Goal: Information Seeking & Learning: Learn about a topic

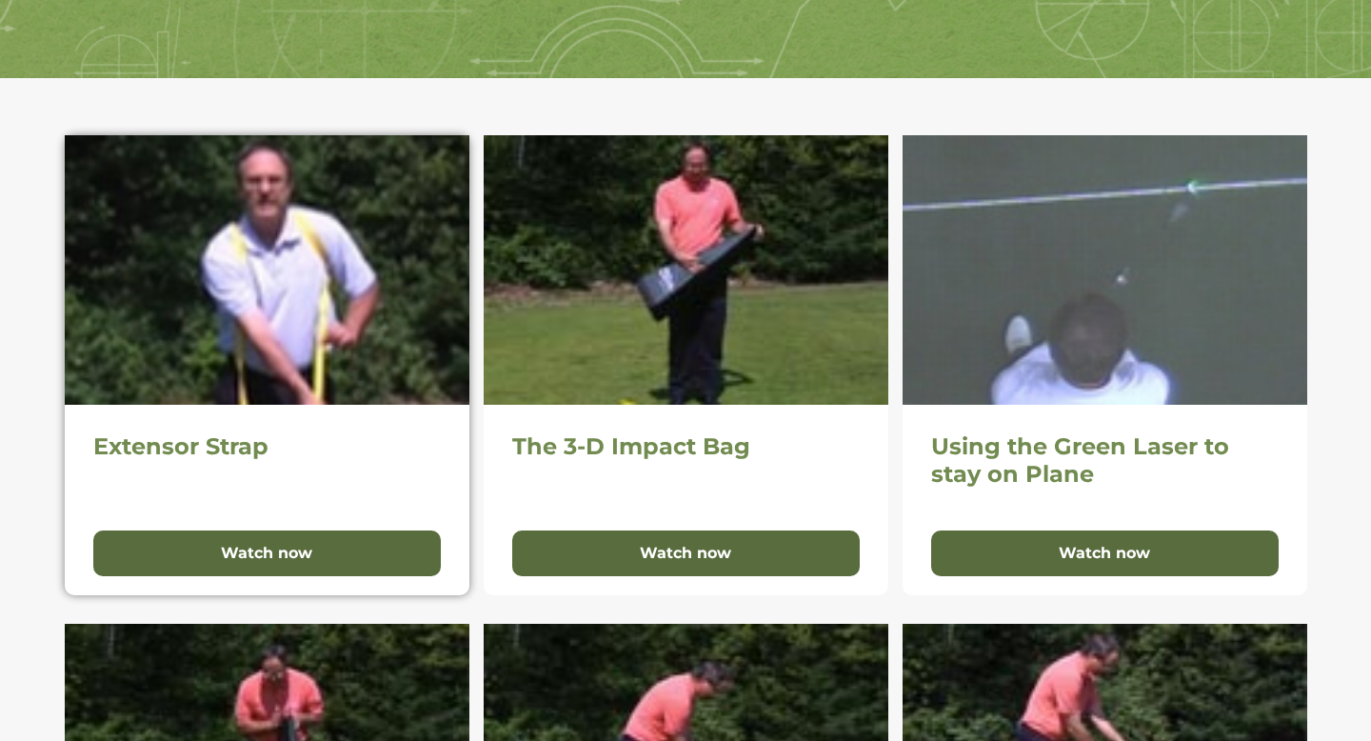
scroll to position [330, 0]
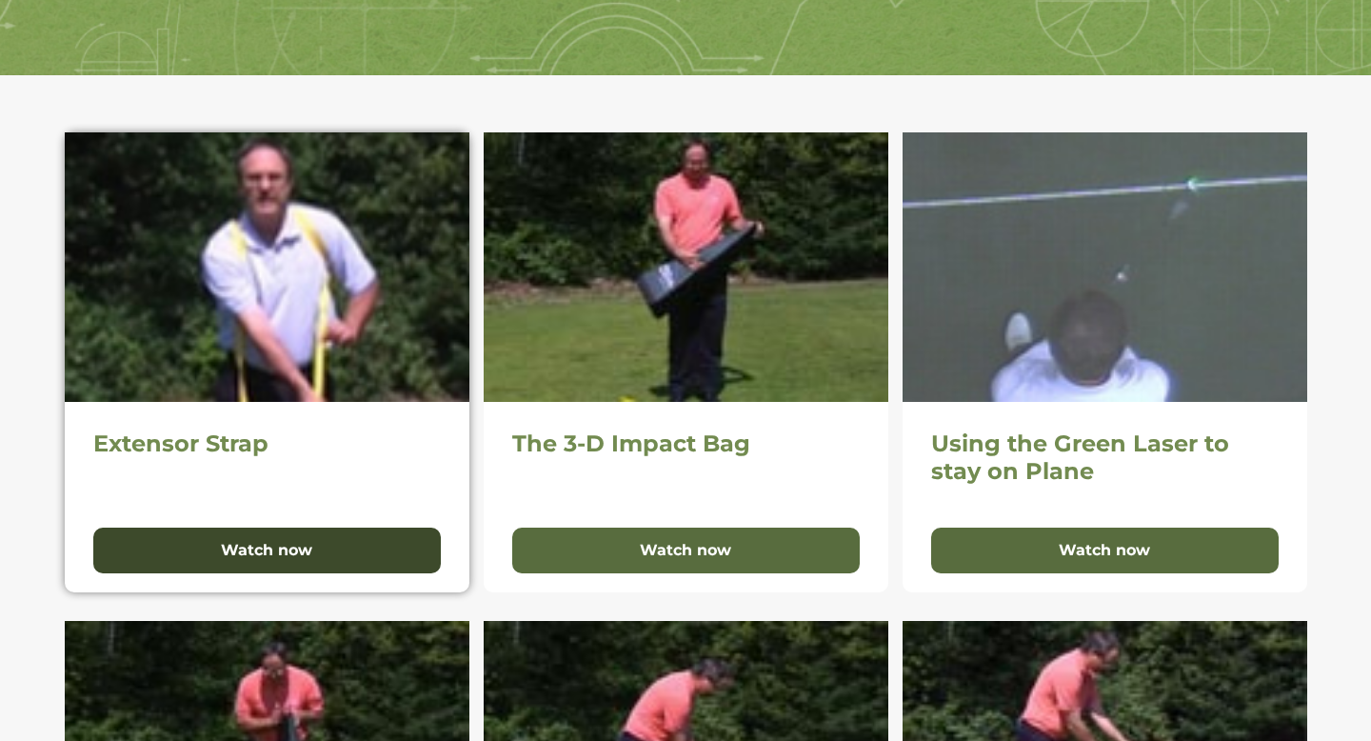
click at [332, 551] on button "Watch now" at bounding box center [267, 551] width 348 height 46
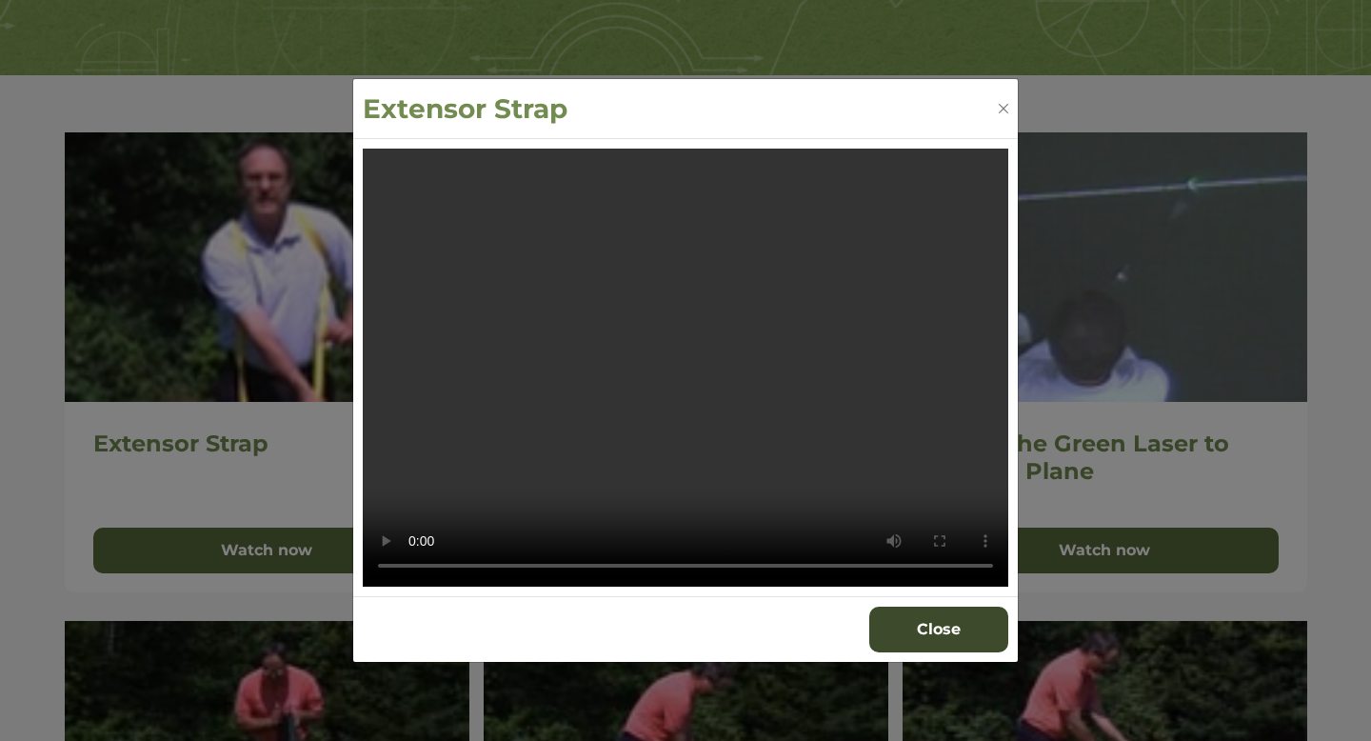
click at [936, 627] on button "Close" at bounding box center [938, 630] width 139 height 46
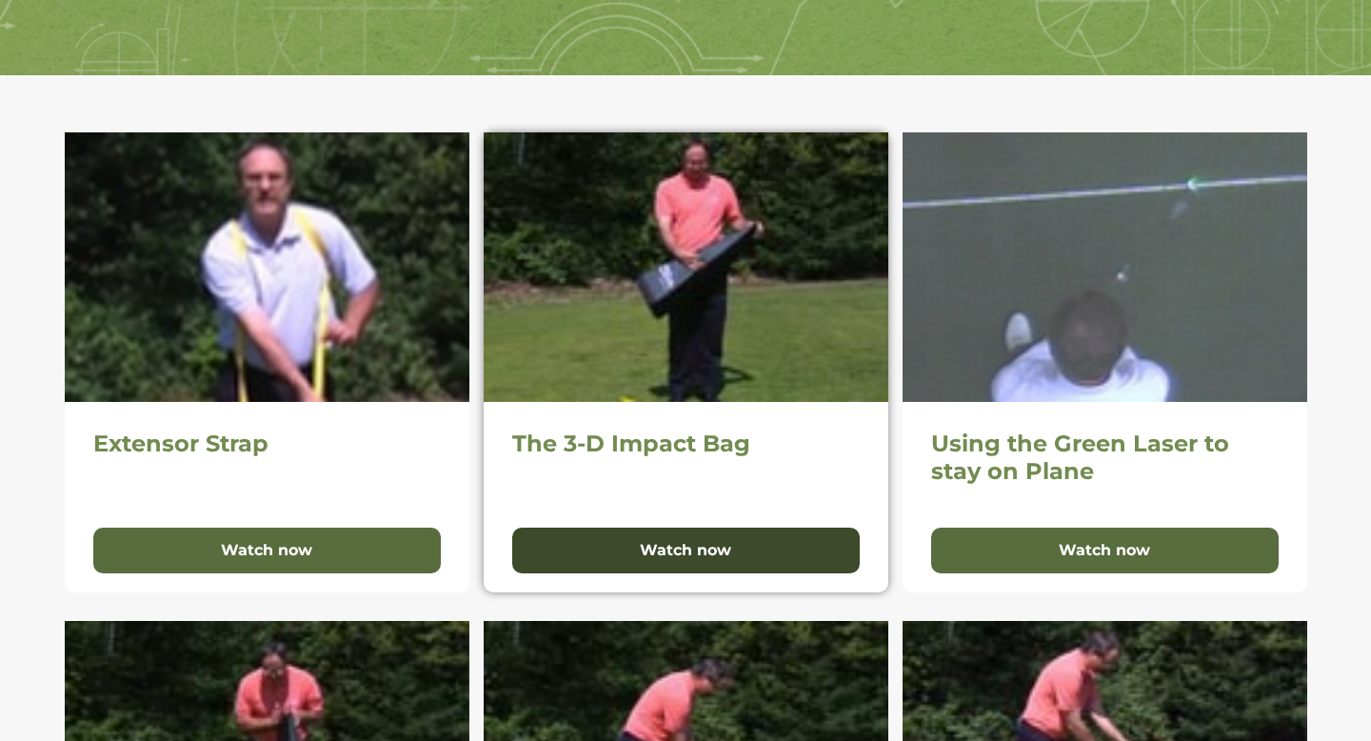
click at [653, 563] on button "Watch now" at bounding box center [686, 551] width 348 height 46
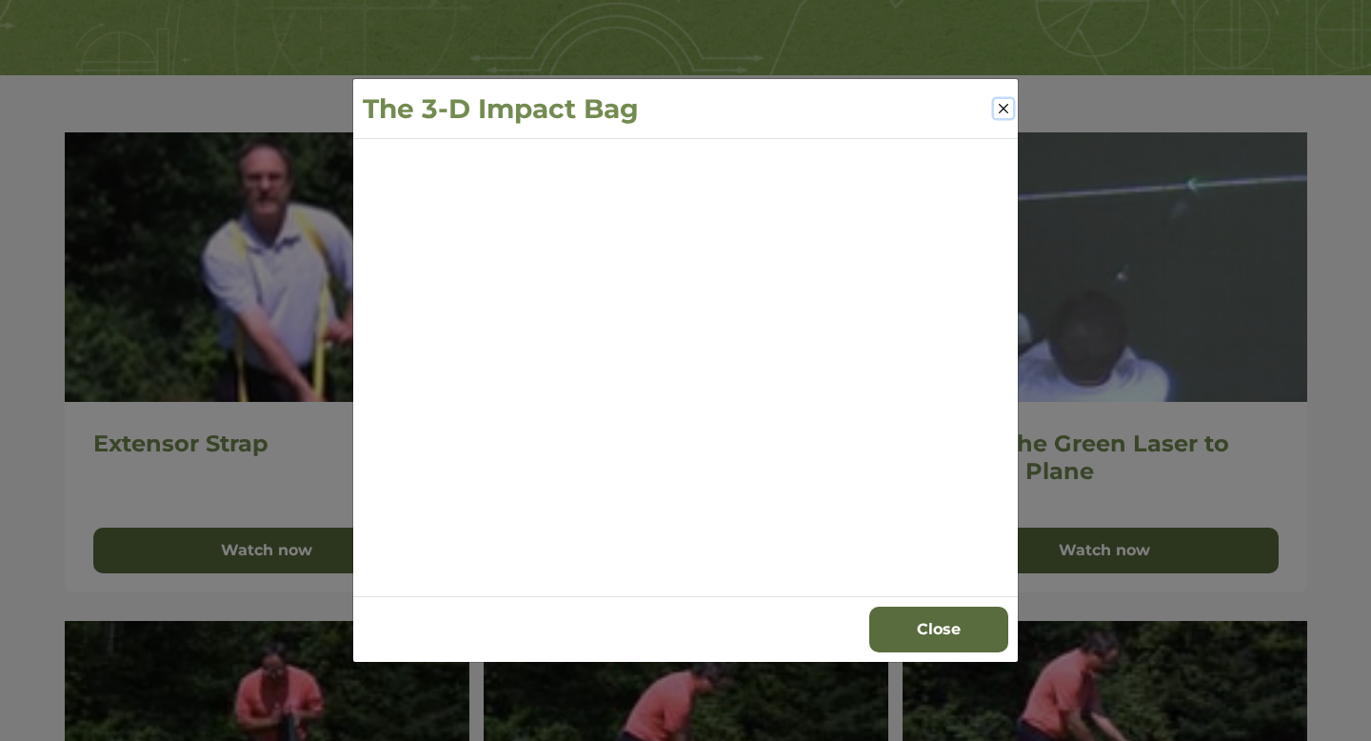
click at [1007, 102] on button "Close" at bounding box center [1003, 108] width 19 height 19
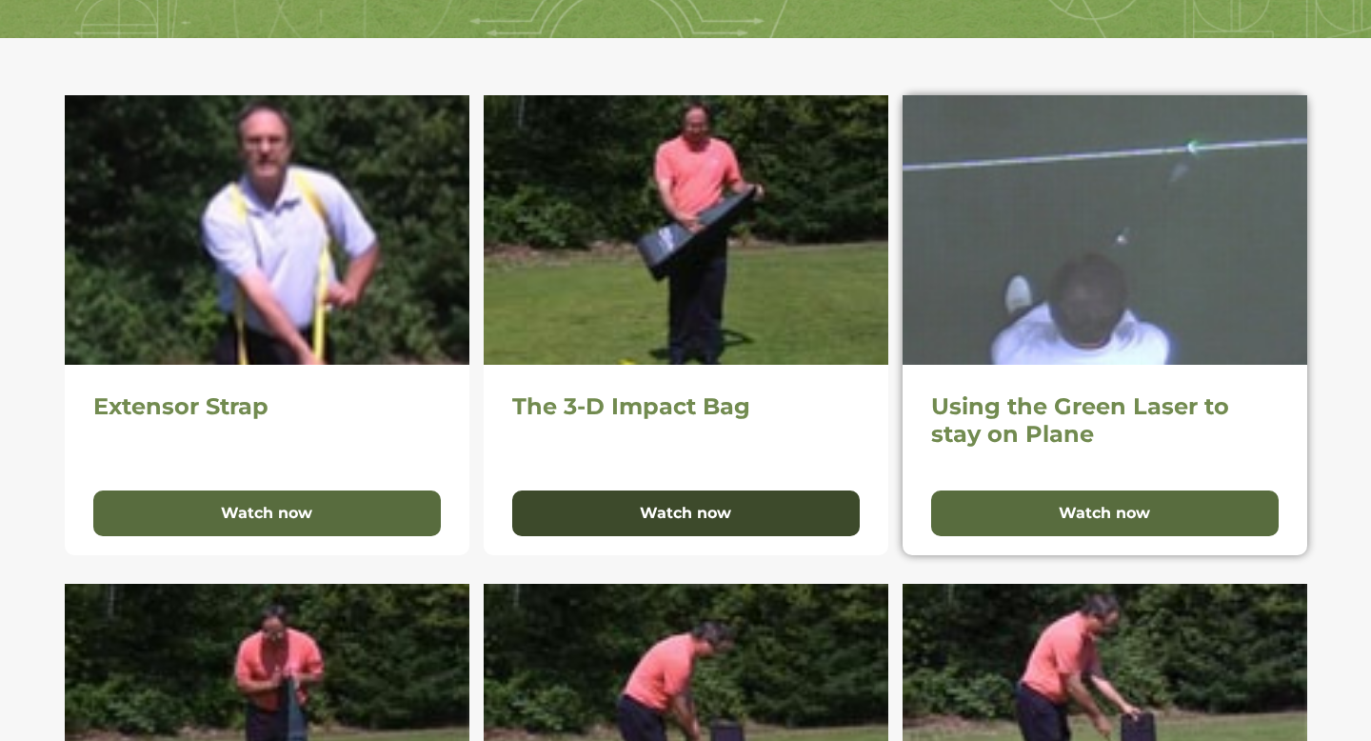
scroll to position [371, 0]
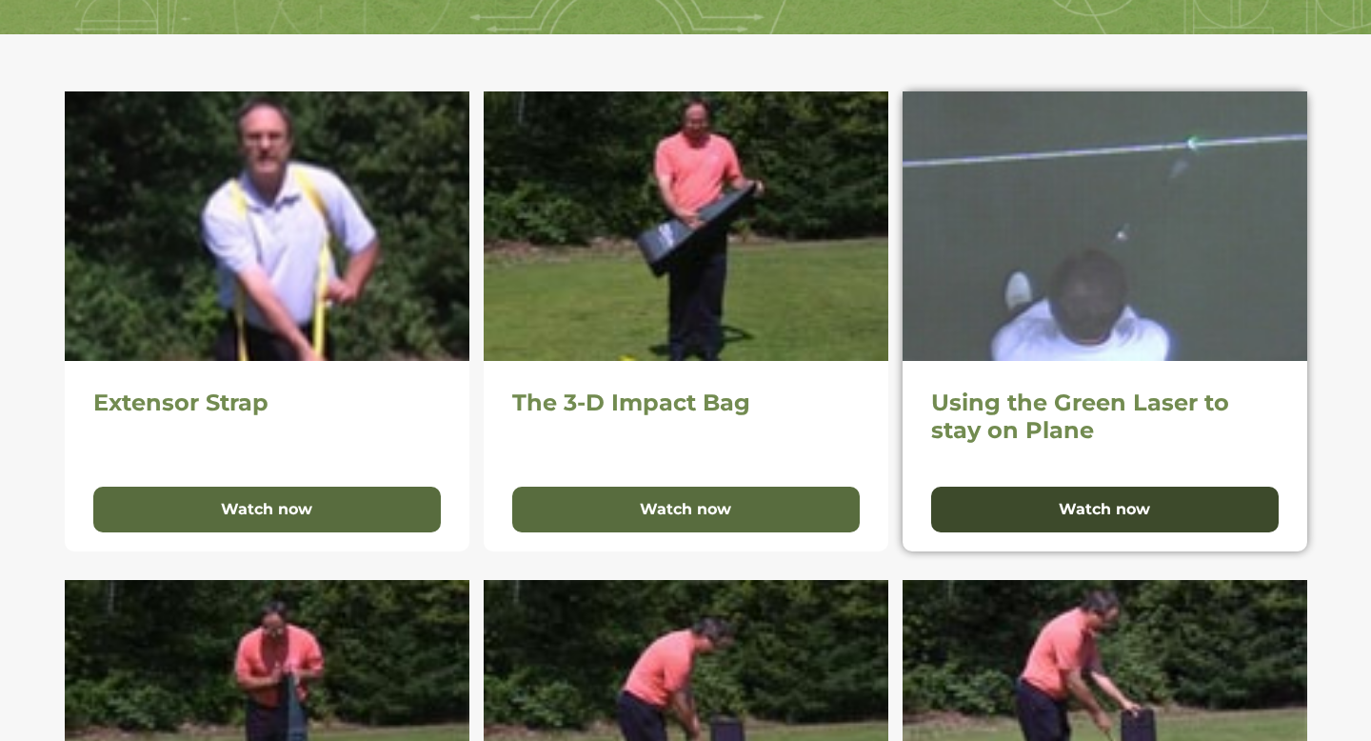
click at [1041, 523] on button "Watch now" at bounding box center [1105, 510] width 348 height 46
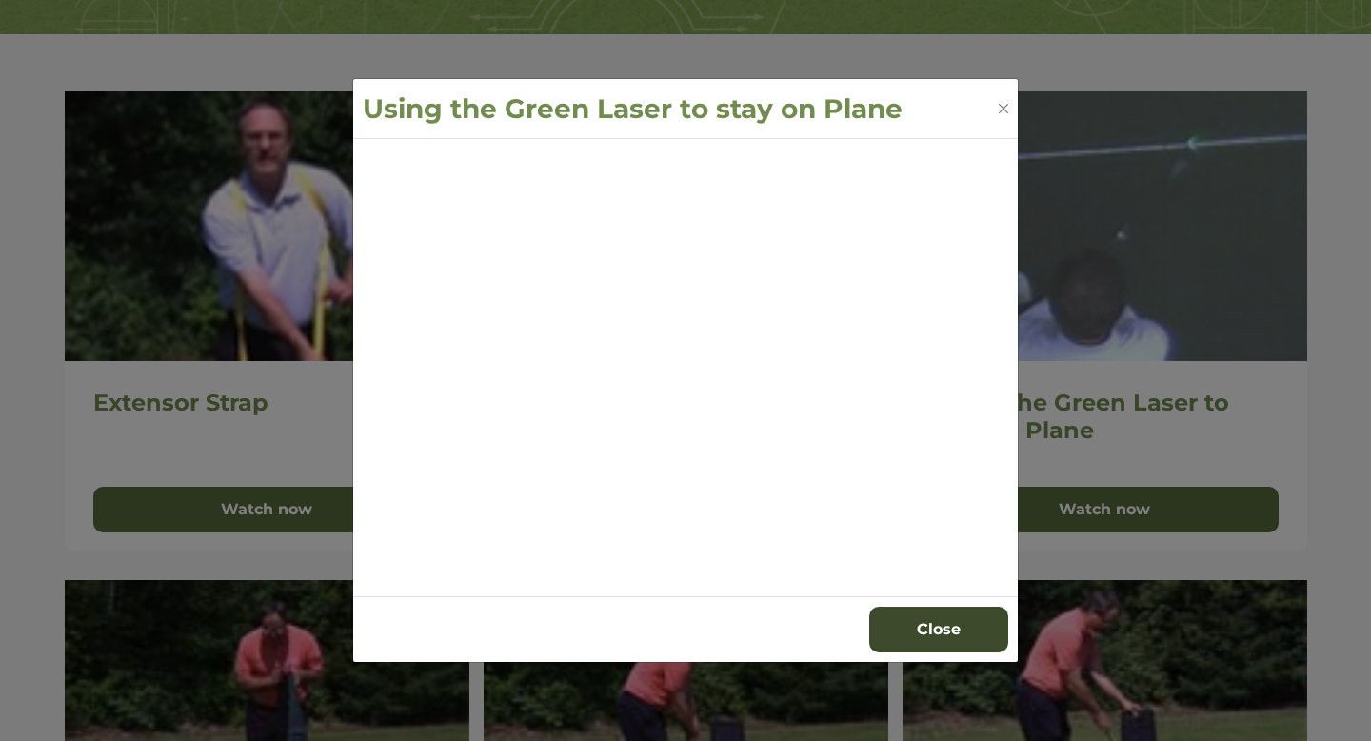
click at [926, 641] on button "Close" at bounding box center [938, 630] width 139 height 46
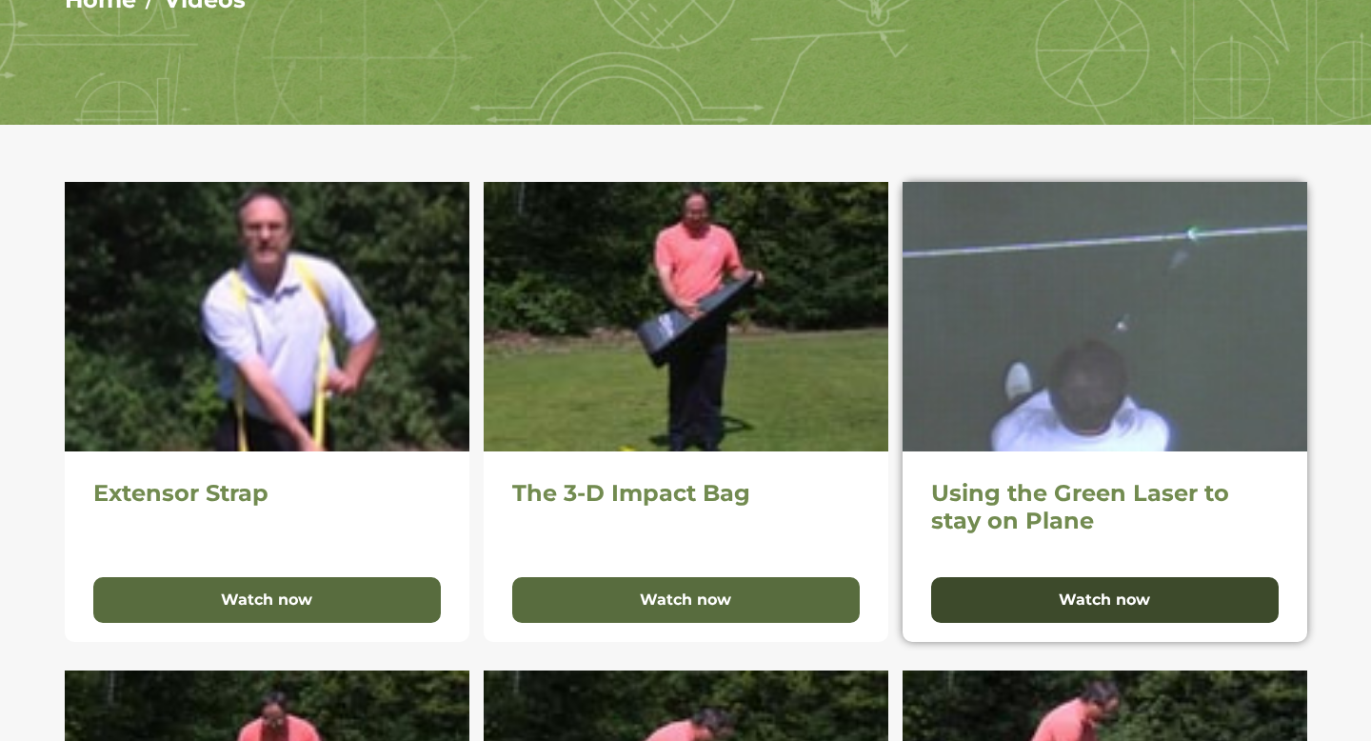
scroll to position [349, 0]
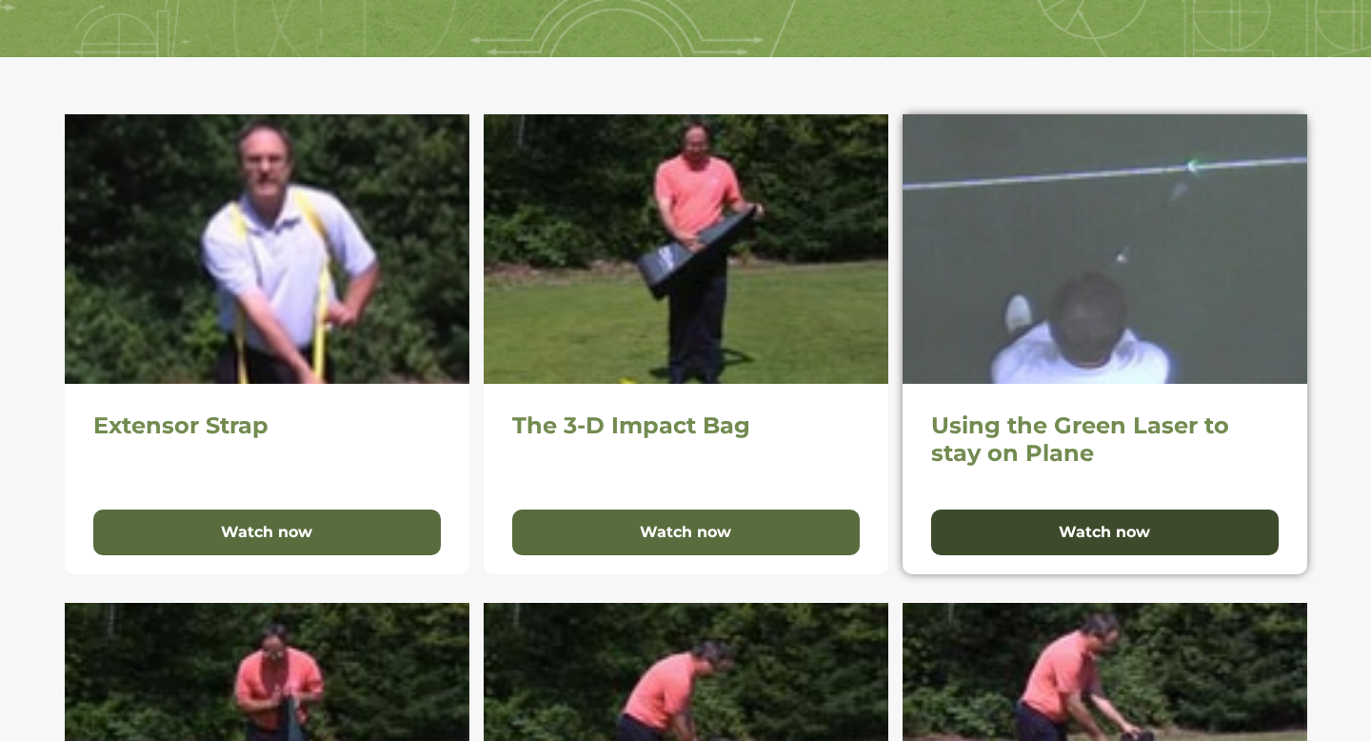
click at [1120, 540] on button "Watch now" at bounding box center [1105, 532] width 348 height 46
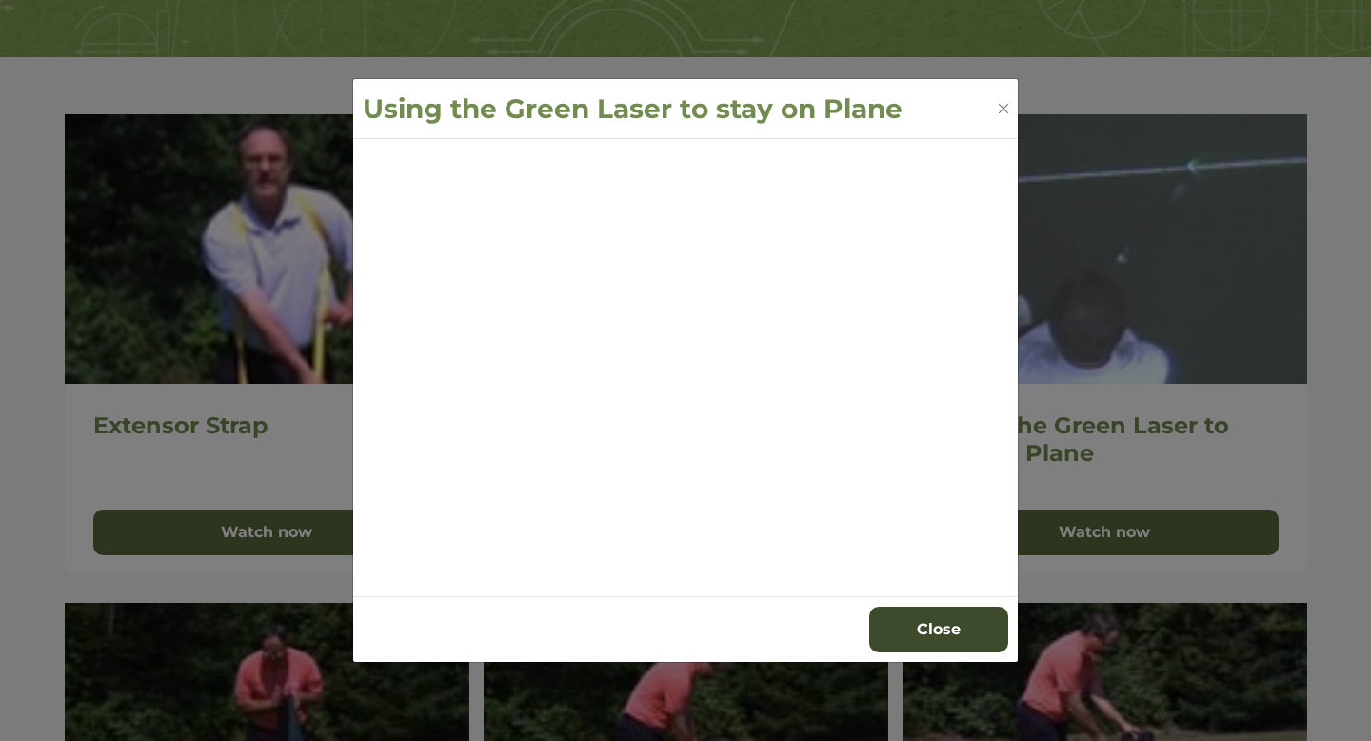
click at [922, 624] on button "Close" at bounding box center [938, 630] width 139 height 46
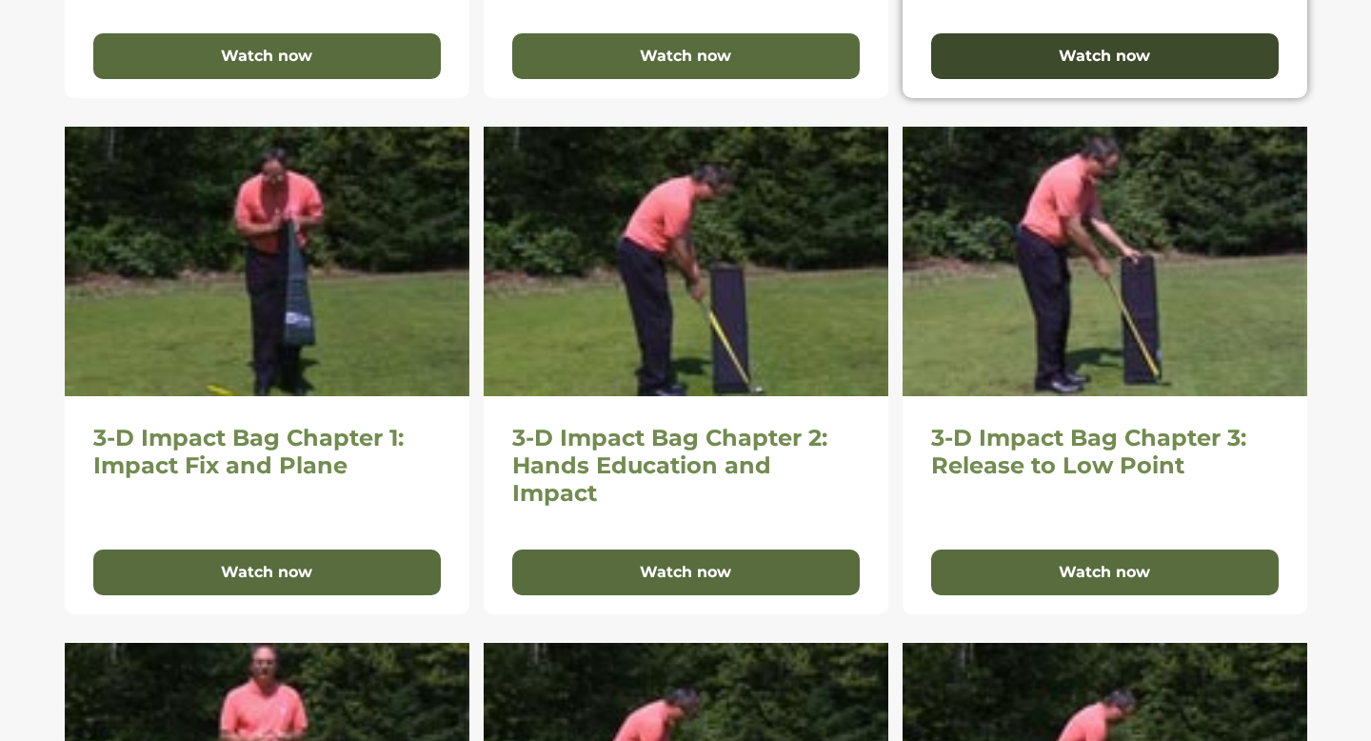
scroll to position [836, 0]
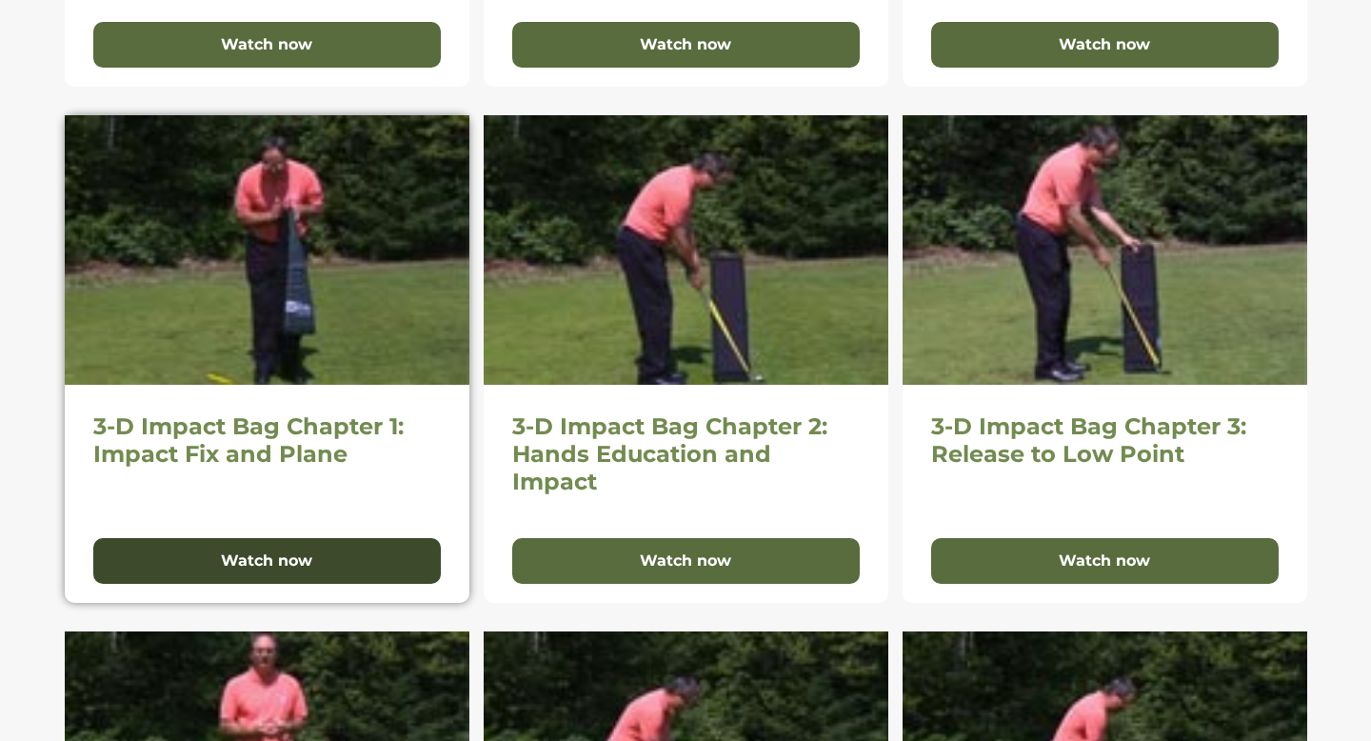
click at [347, 577] on button "Watch now" at bounding box center [267, 561] width 348 height 46
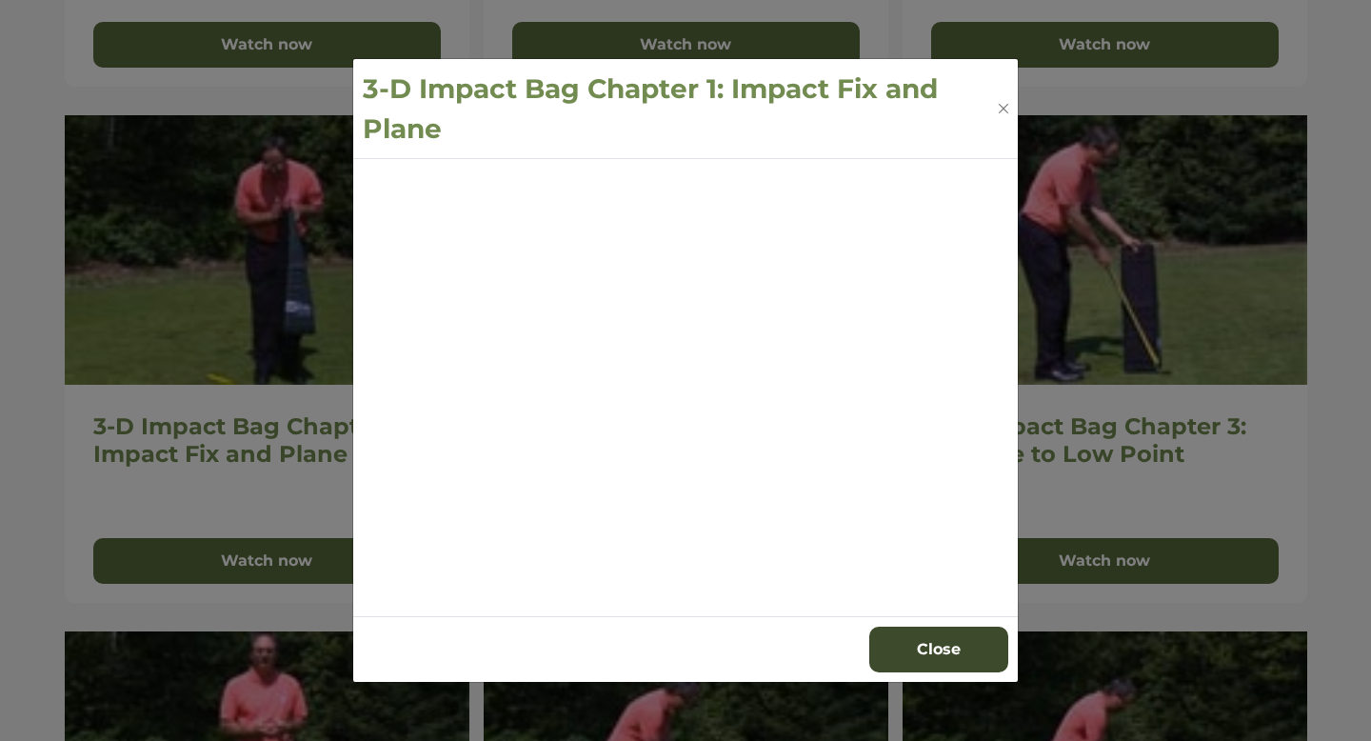
click at [909, 654] on button "Close" at bounding box center [938, 650] width 139 height 46
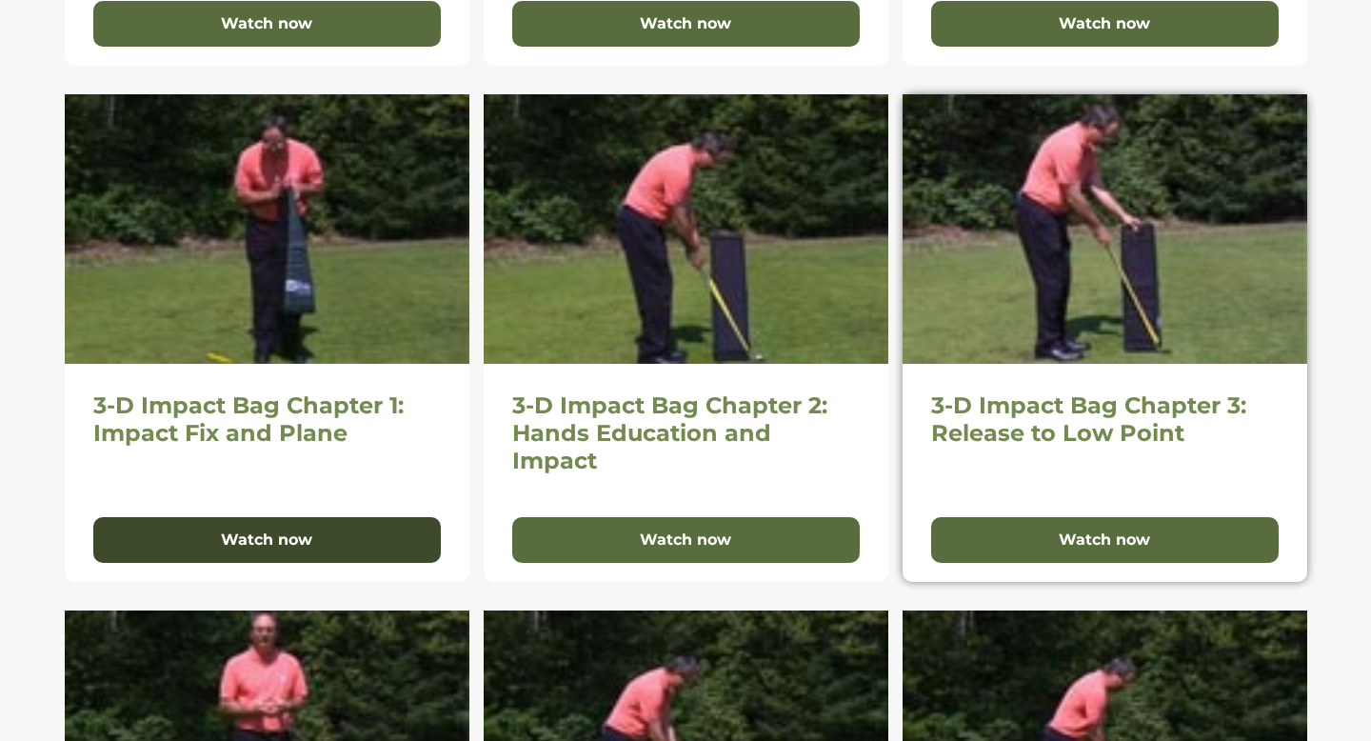
scroll to position [856, 0]
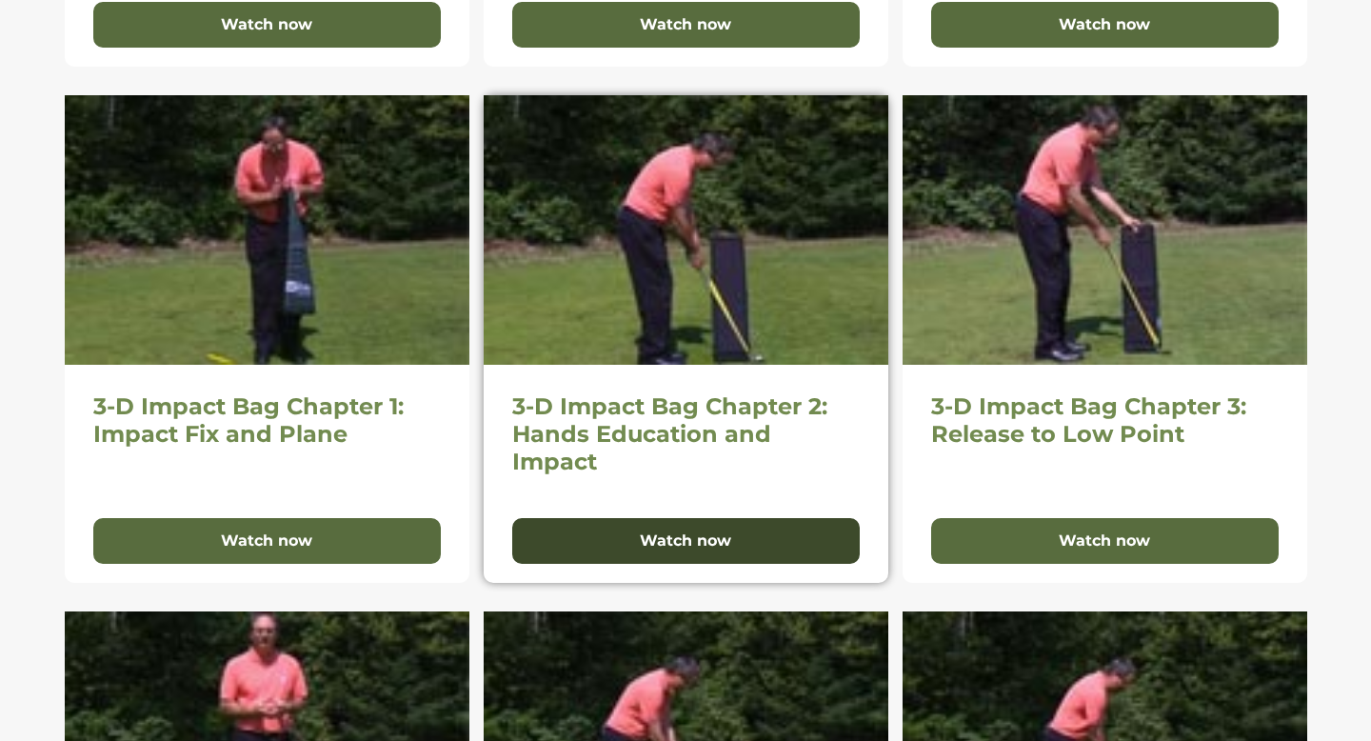
click at [751, 554] on button "Watch now" at bounding box center [686, 541] width 348 height 46
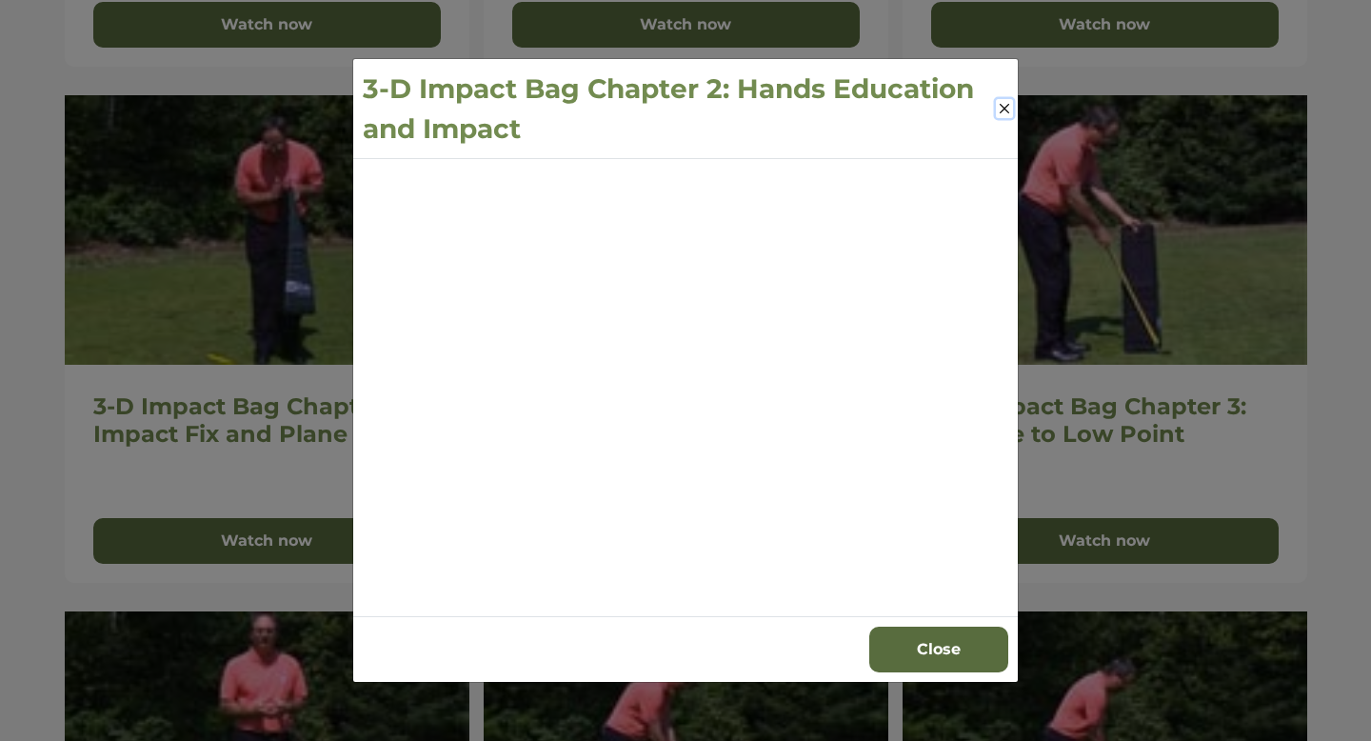
click at [1007, 112] on button "Close" at bounding box center [1004, 108] width 17 height 19
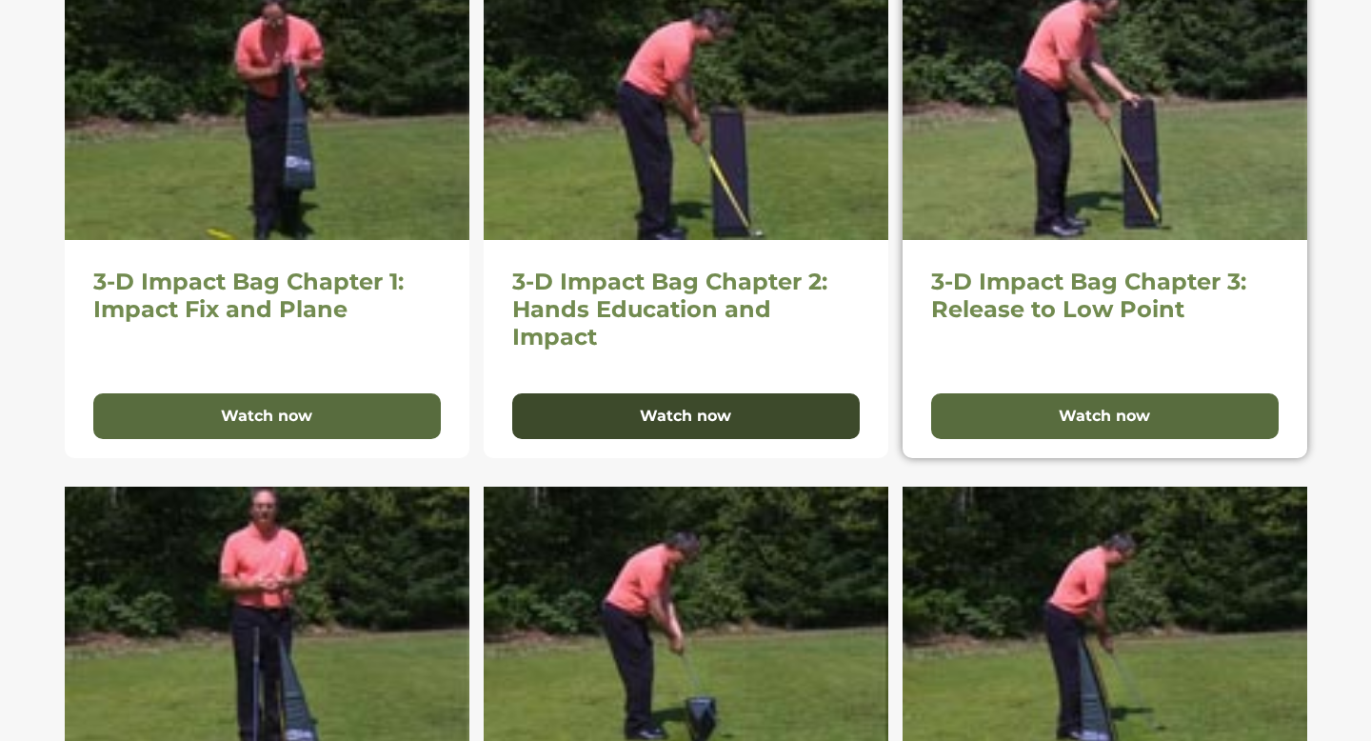
scroll to position [980, 0]
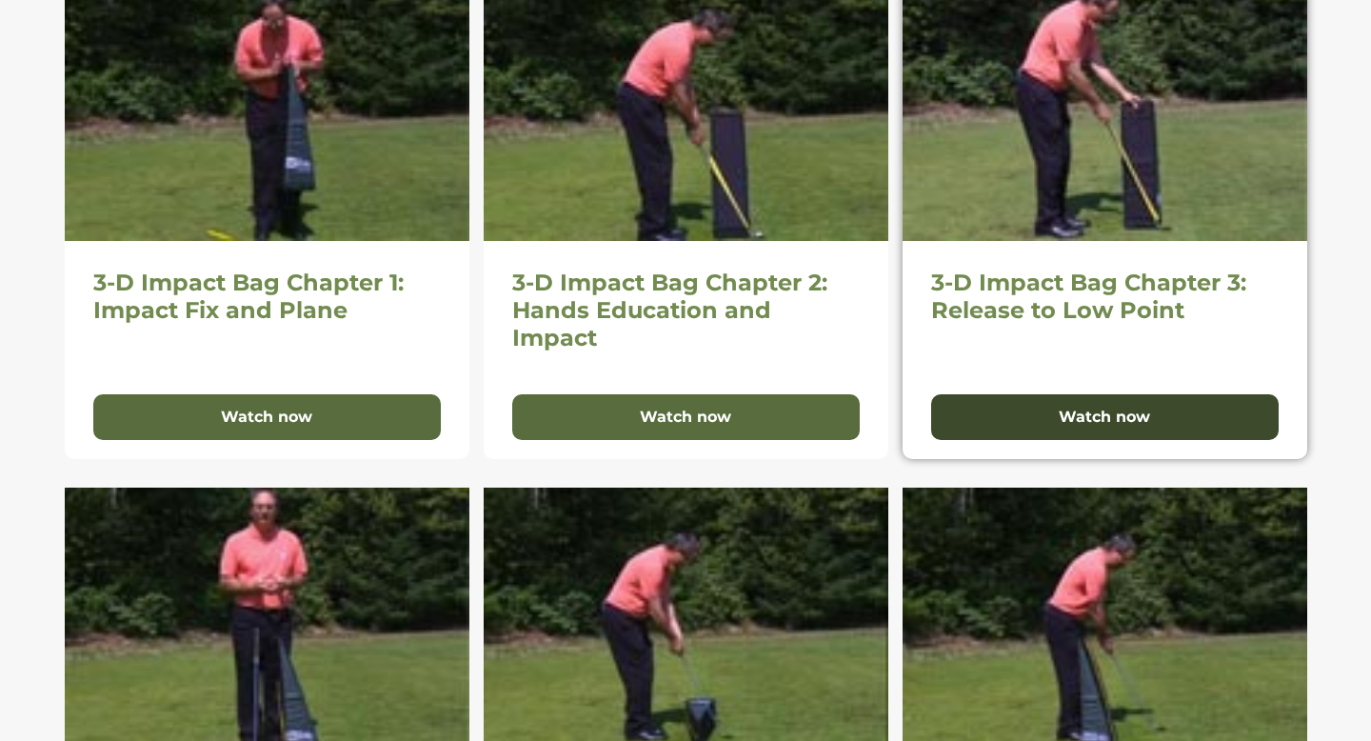
click at [1127, 419] on button "Watch now" at bounding box center [1105, 417] width 348 height 46
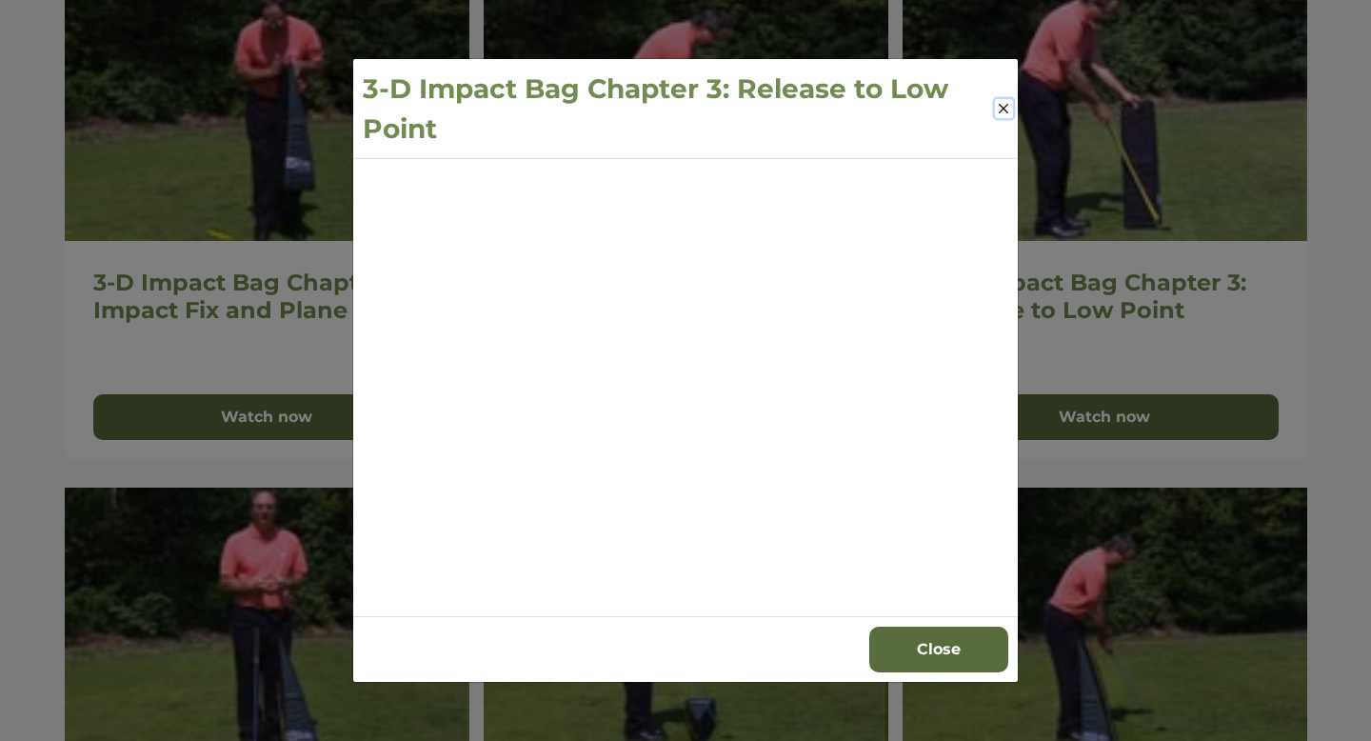
click at [1008, 110] on button "Close" at bounding box center [1004, 108] width 18 height 19
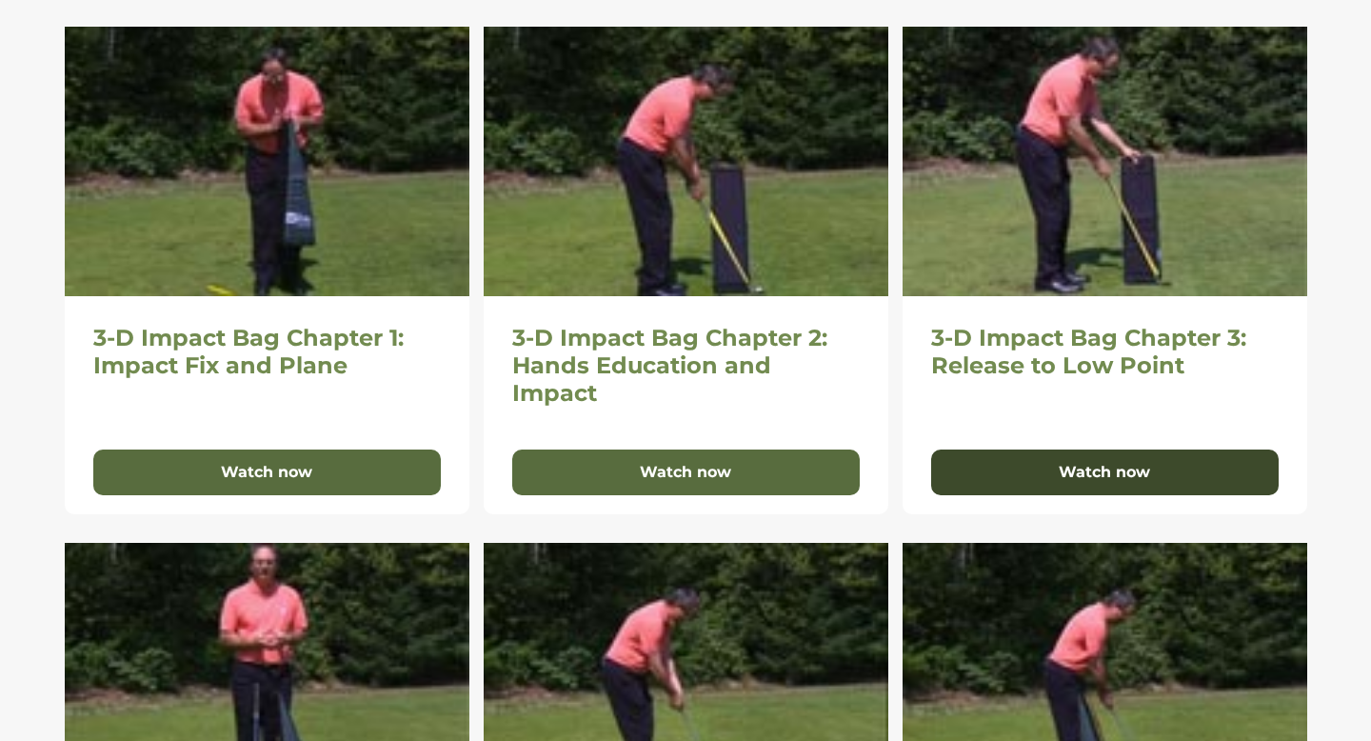
scroll to position [924, 0]
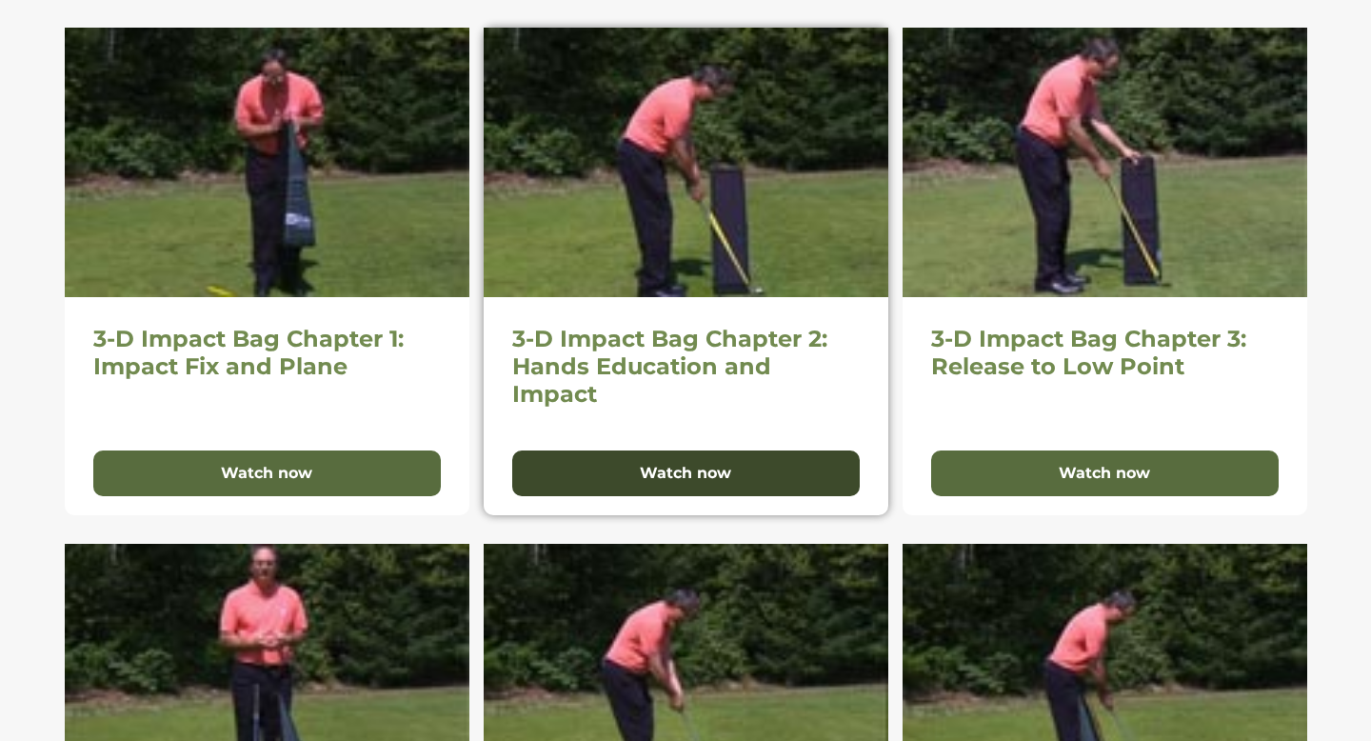
click at [651, 472] on button "Watch now" at bounding box center [686, 473] width 348 height 46
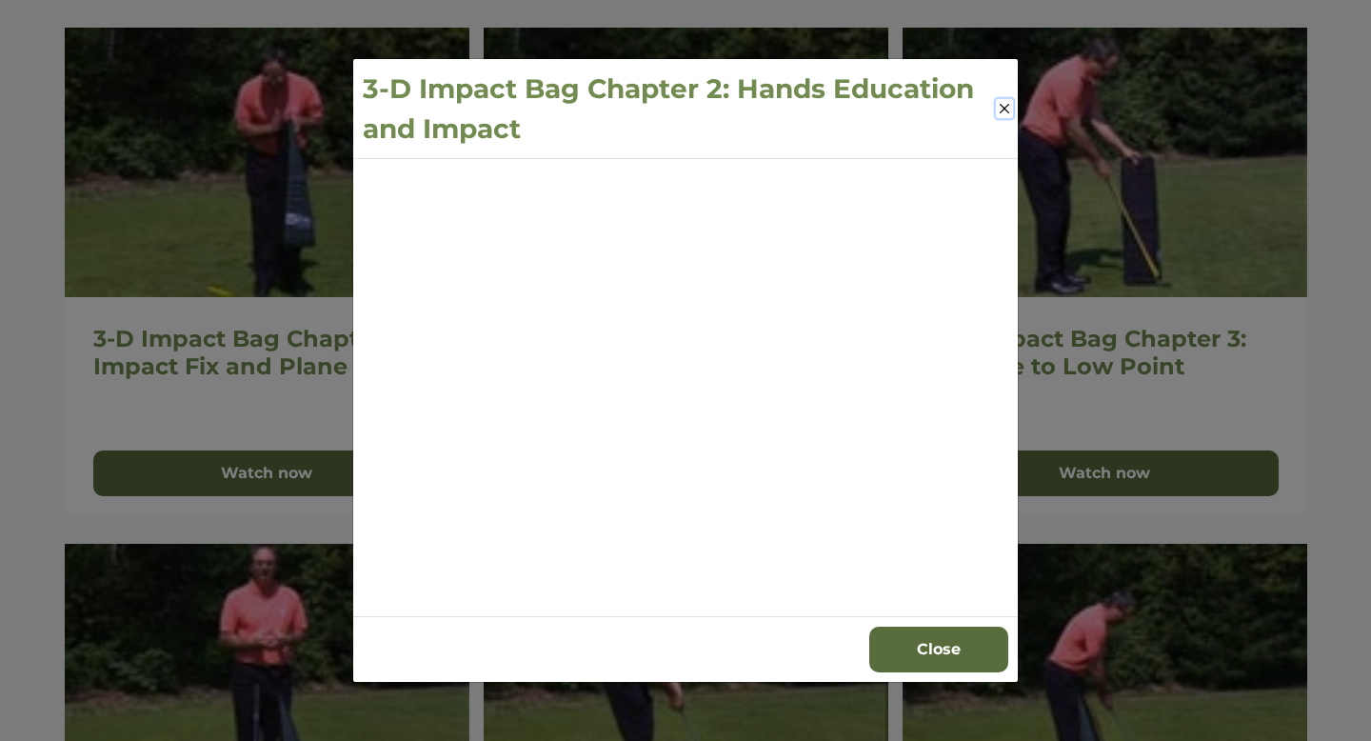
click at [1006, 112] on button "Close" at bounding box center [1004, 108] width 17 height 19
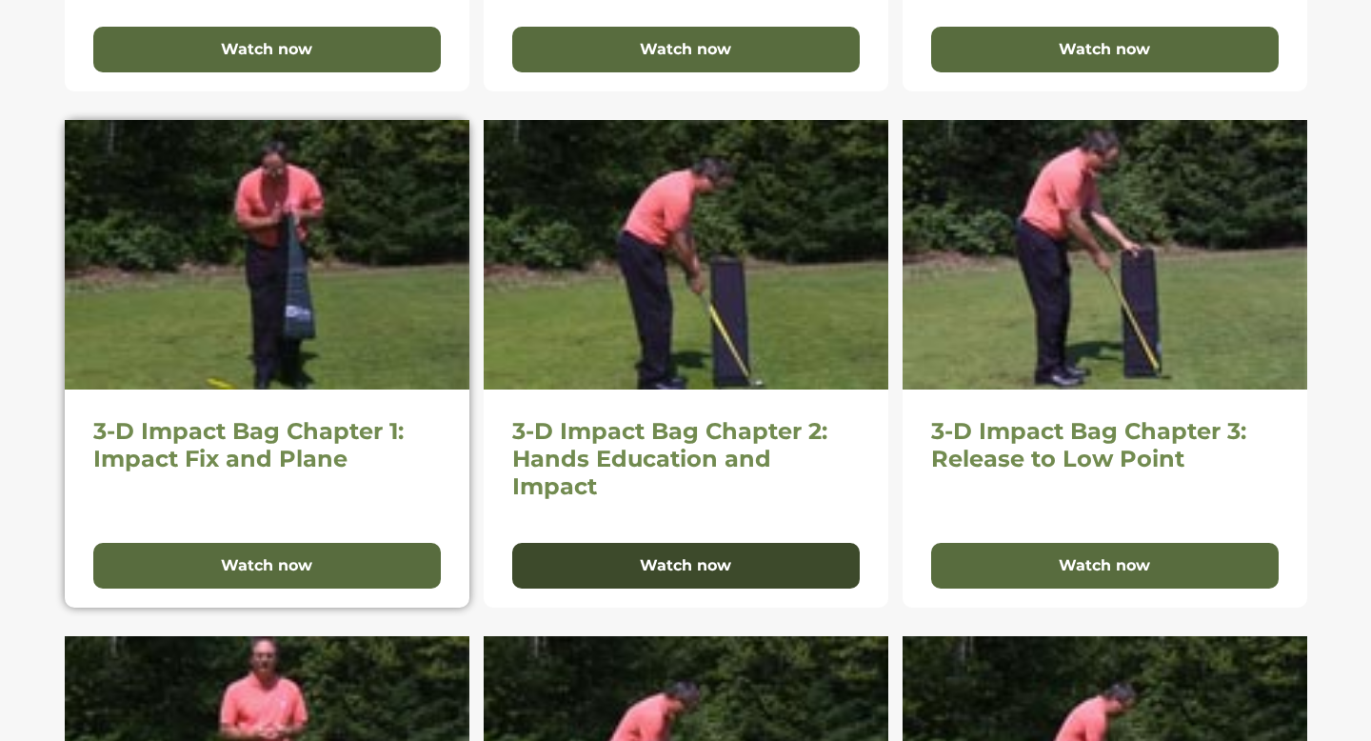
scroll to position [903, 0]
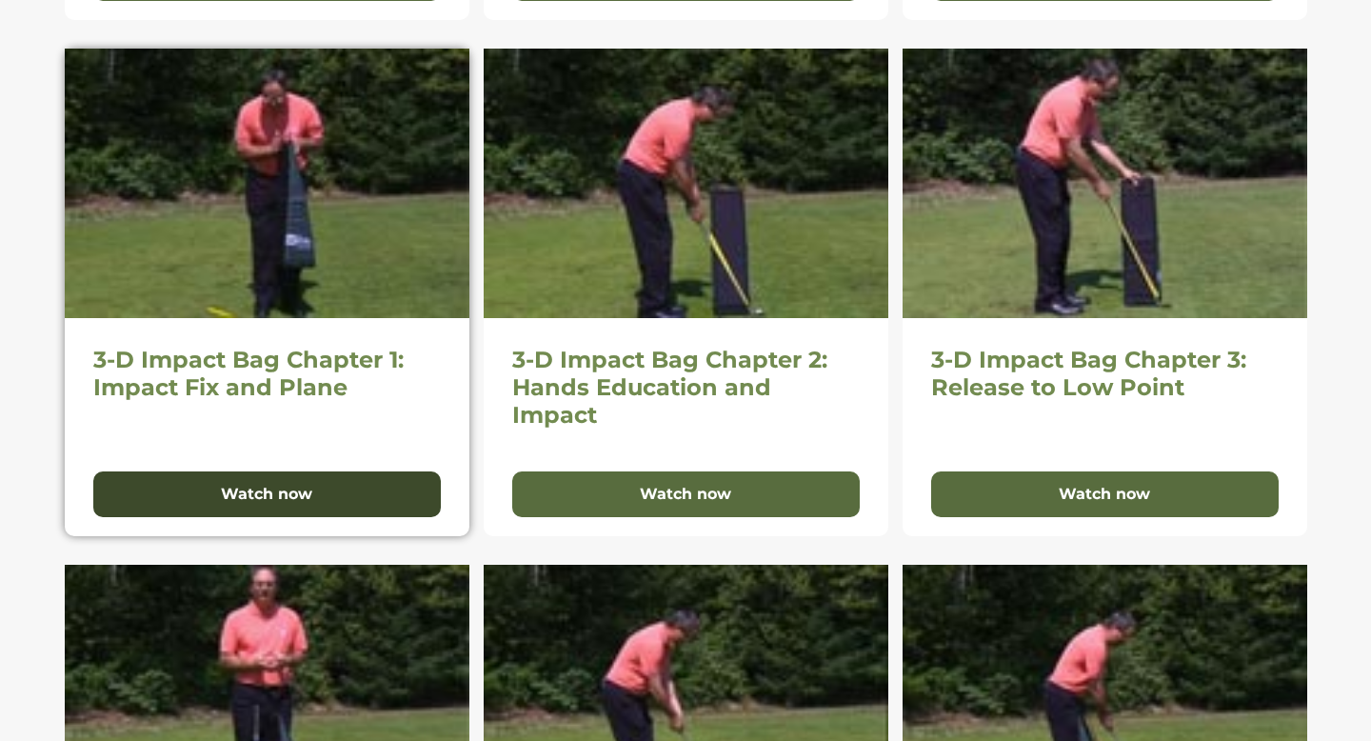
click at [324, 489] on button "Watch now" at bounding box center [267, 494] width 348 height 46
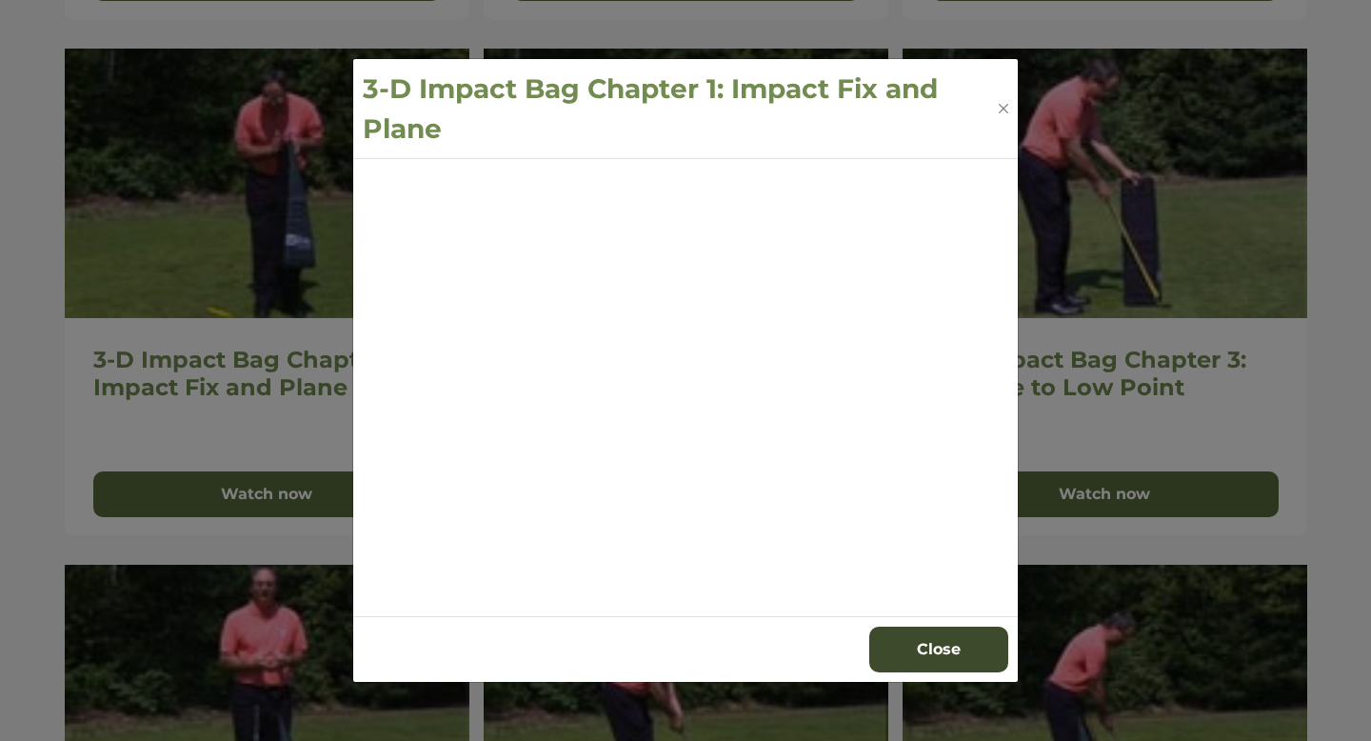
click at [940, 640] on button "Close" at bounding box center [938, 650] width 139 height 46
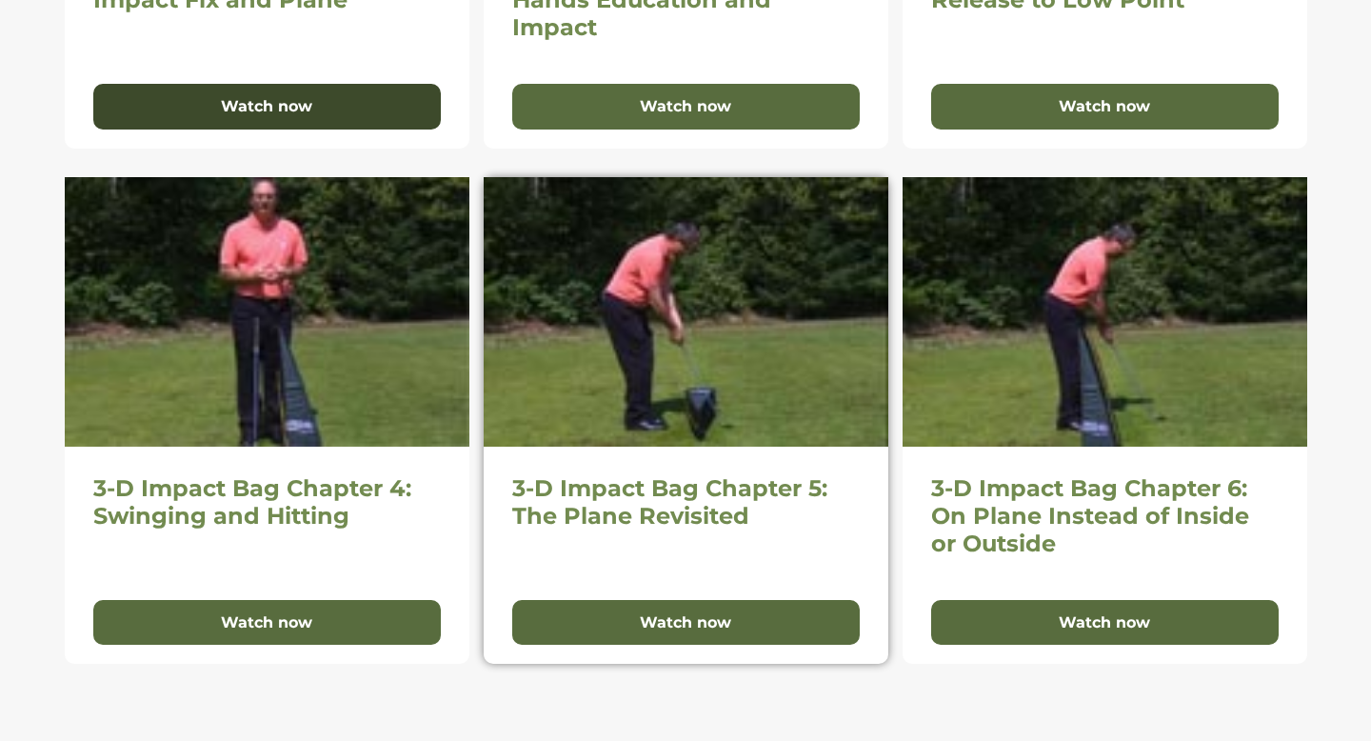
scroll to position [1304, 0]
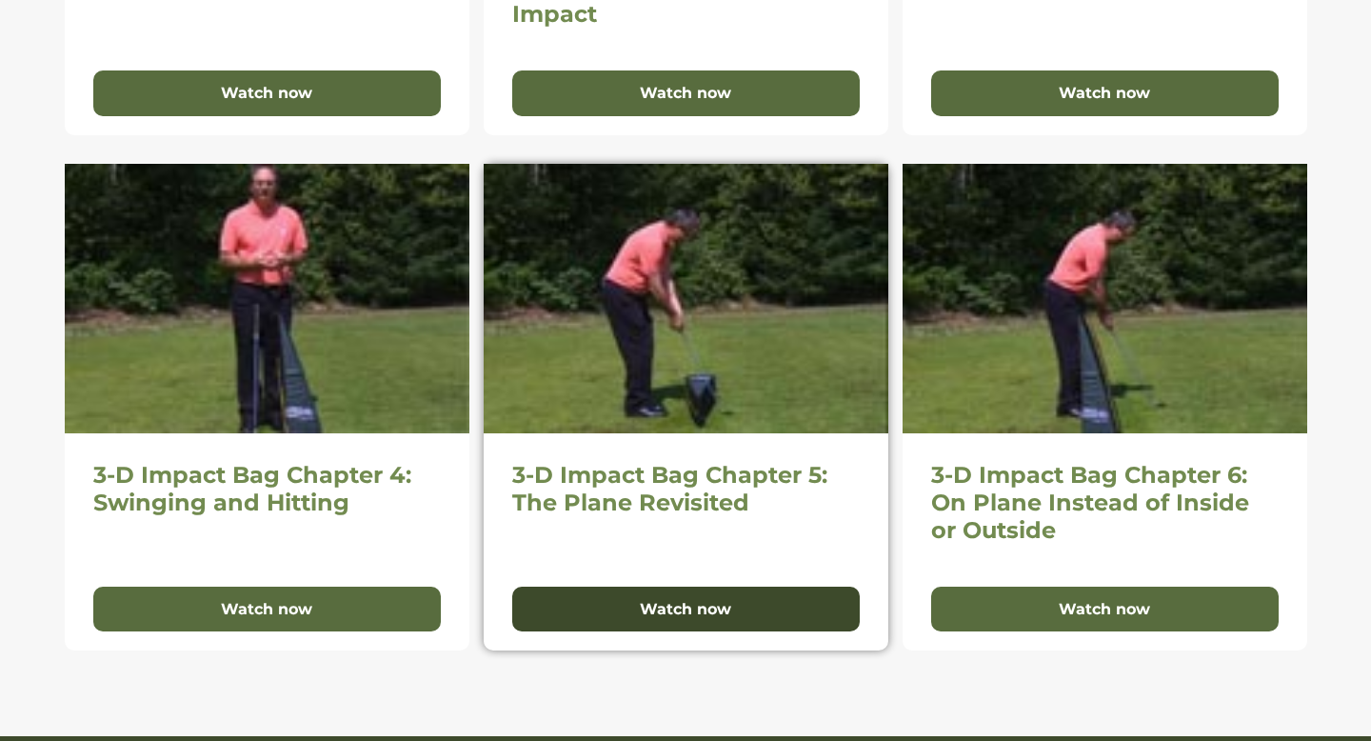
click at [677, 621] on button "Watch now" at bounding box center [686, 610] width 348 height 46
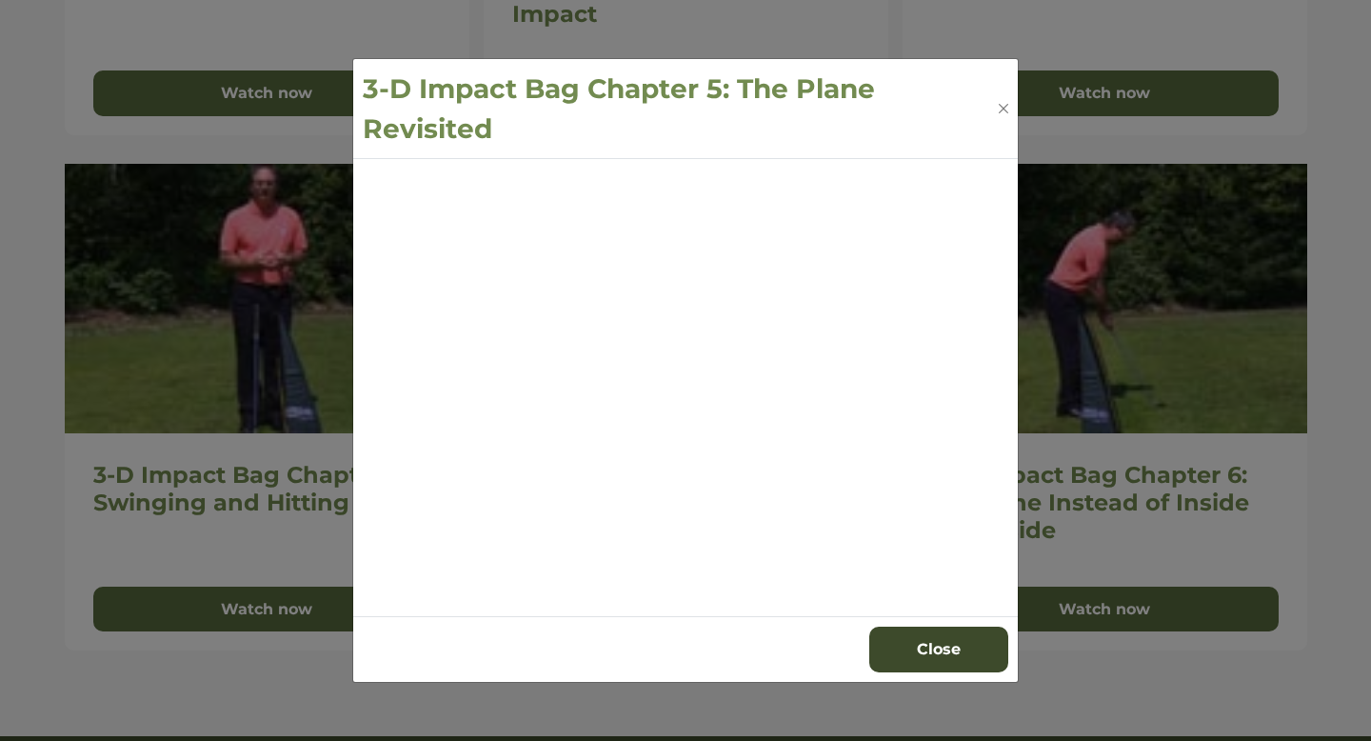
click at [915, 654] on button "Close" at bounding box center [938, 650] width 139 height 46
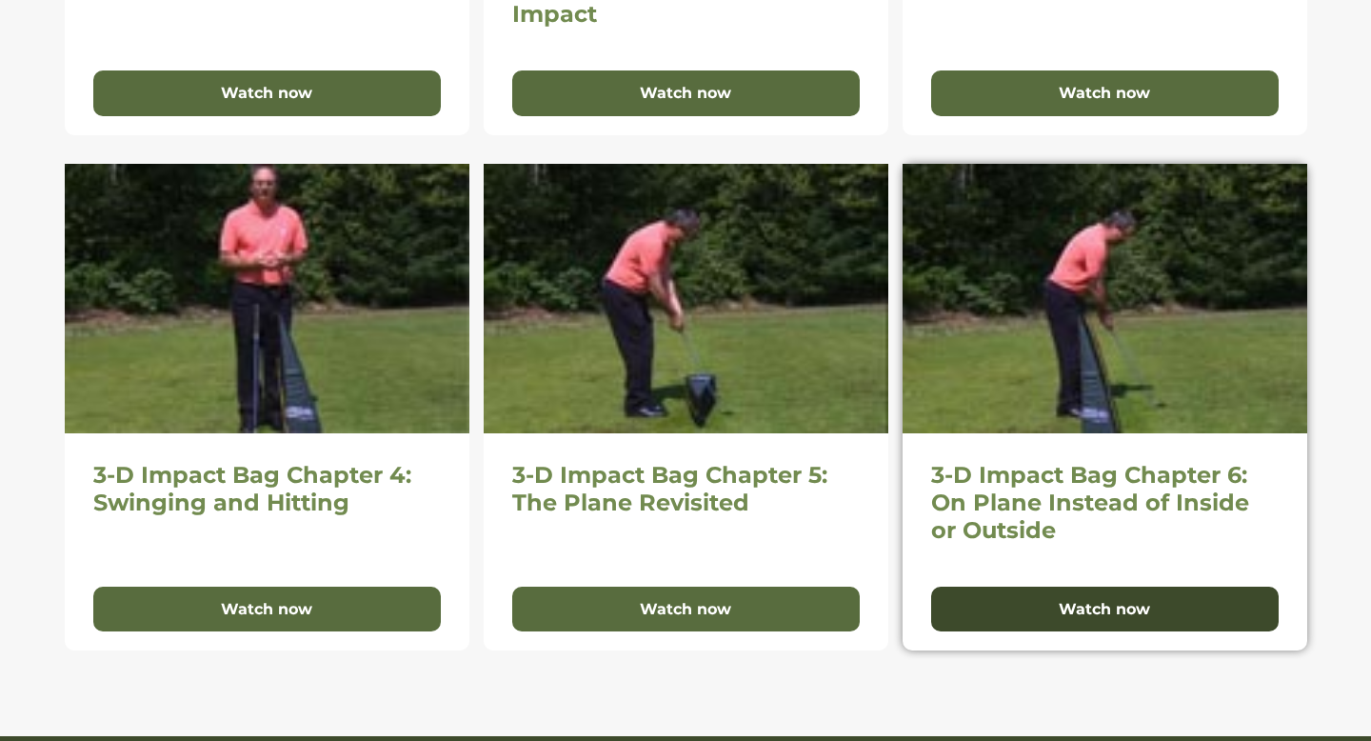
click at [1019, 612] on button "Watch now" at bounding box center [1105, 610] width 348 height 46
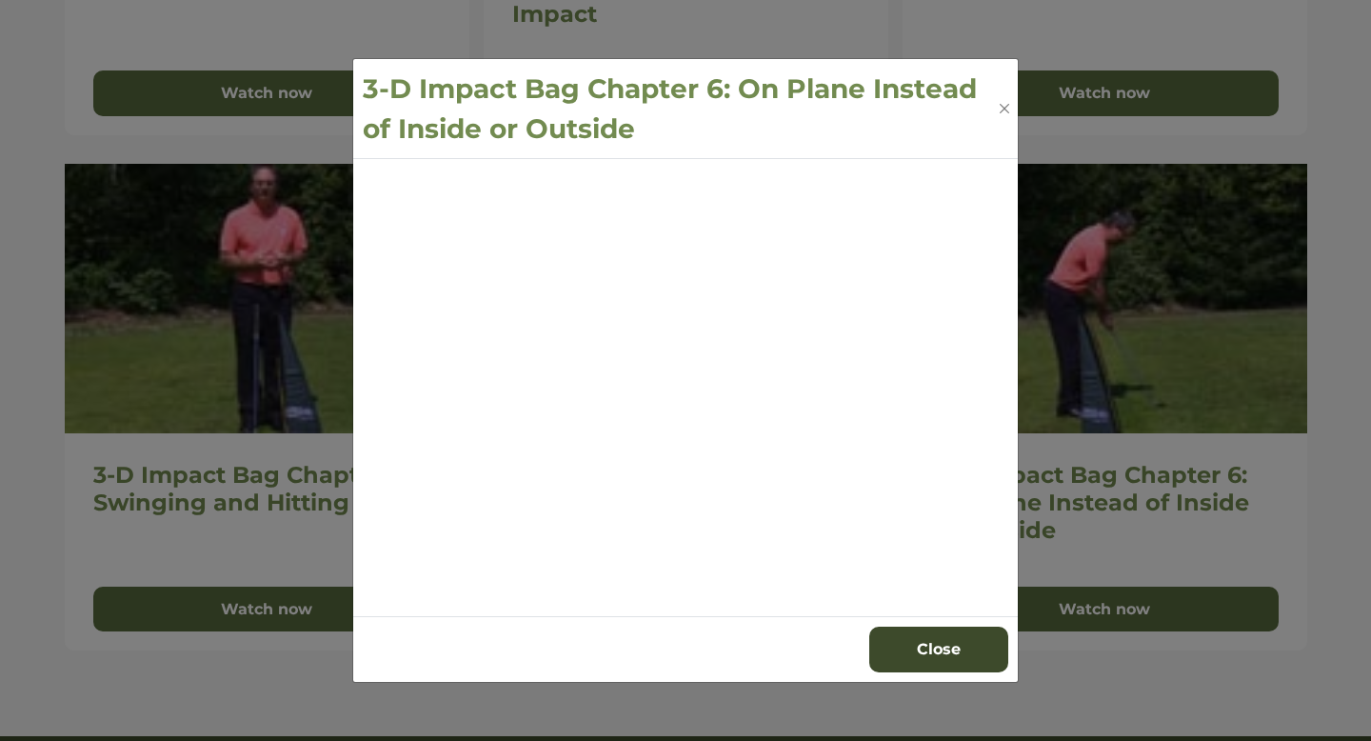
click at [913, 658] on button "Close" at bounding box center [938, 650] width 139 height 46
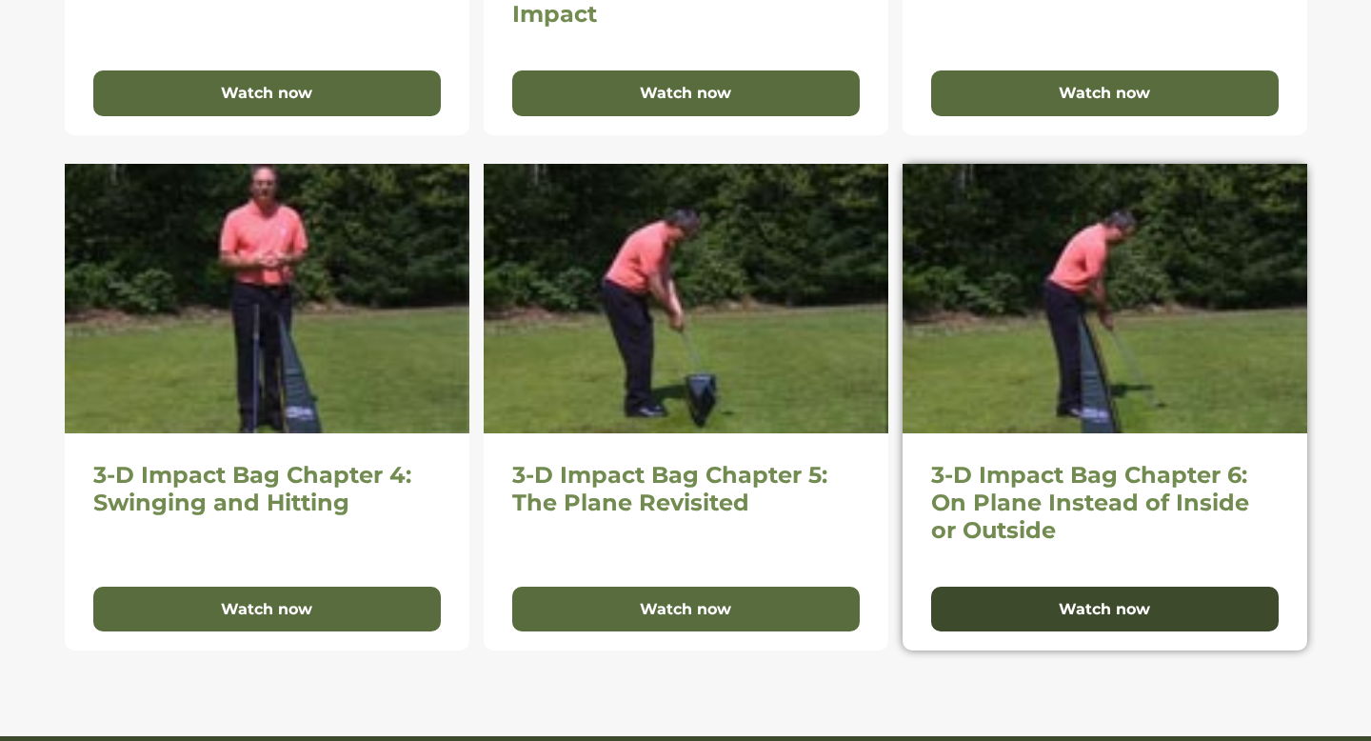
click at [1094, 606] on button "Watch now" at bounding box center [1105, 610] width 348 height 46
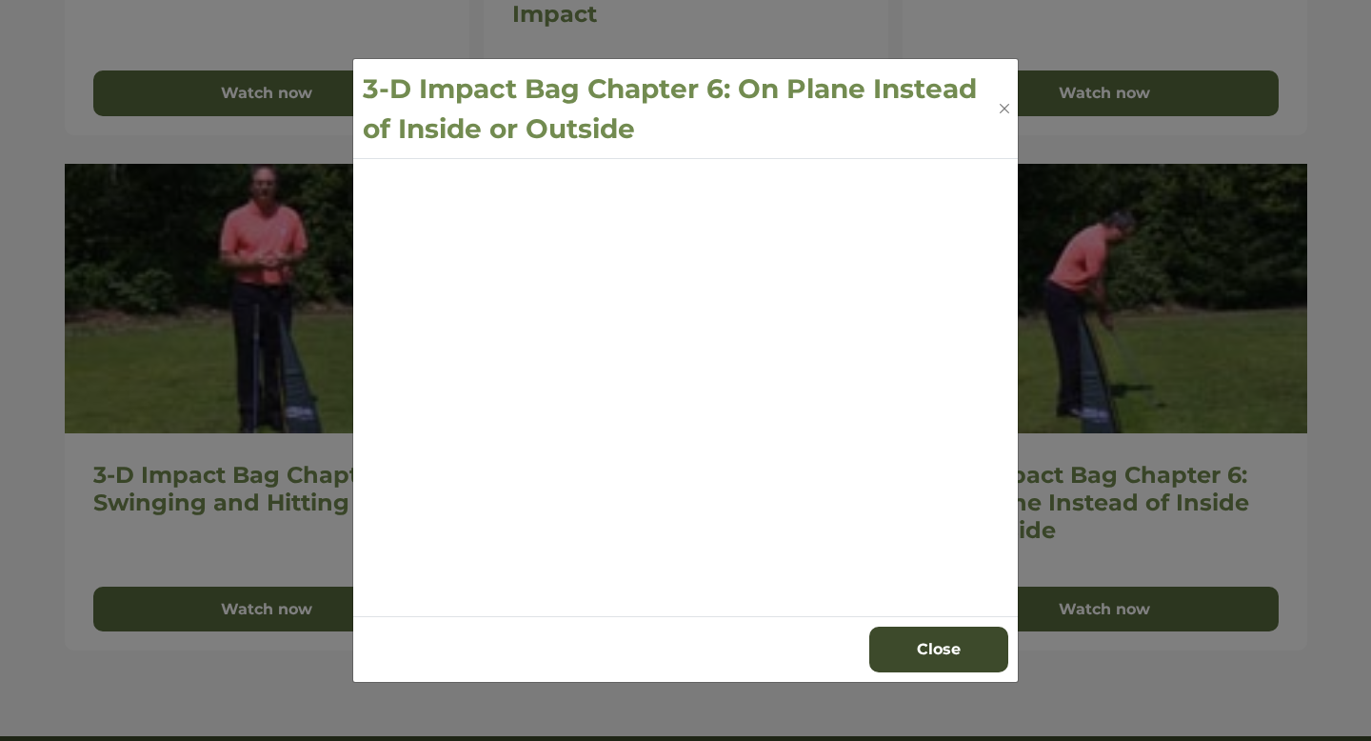
click at [914, 644] on button "Close" at bounding box center [938, 650] width 139 height 46
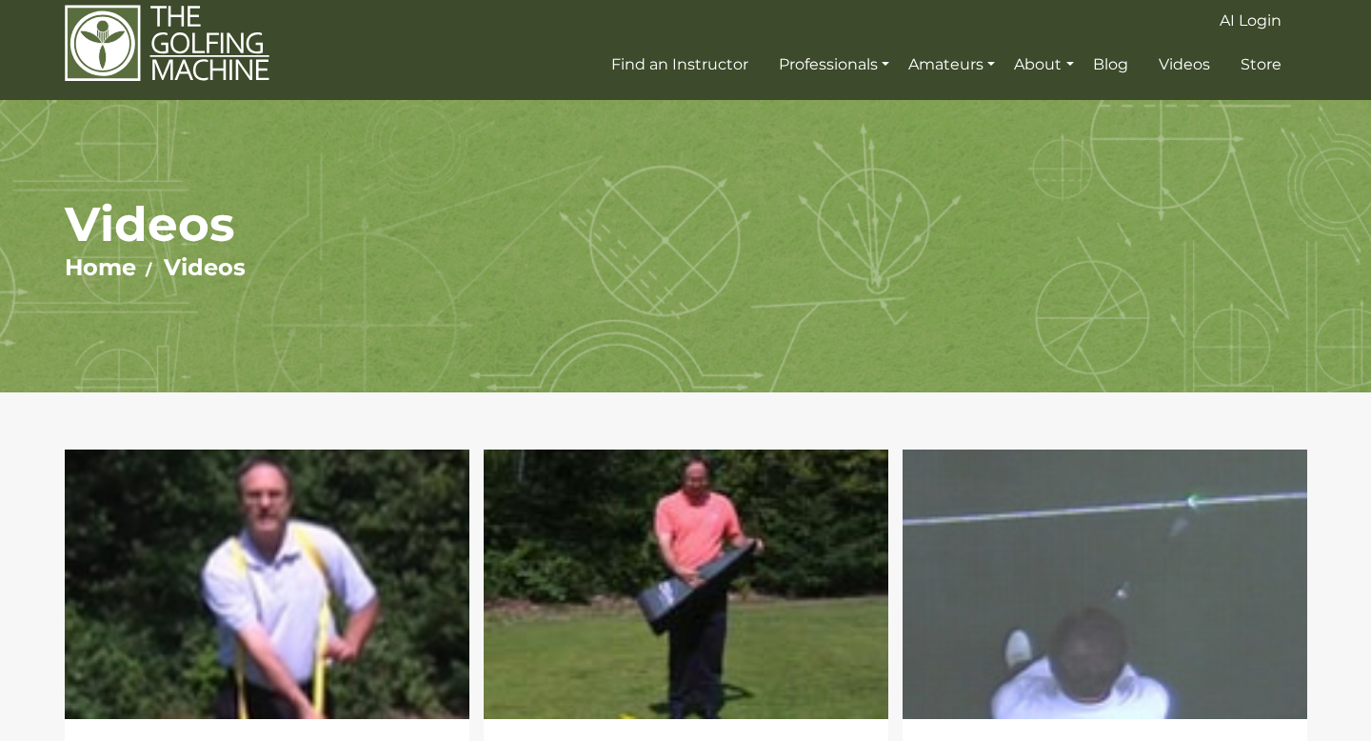
scroll to position [0, 0]
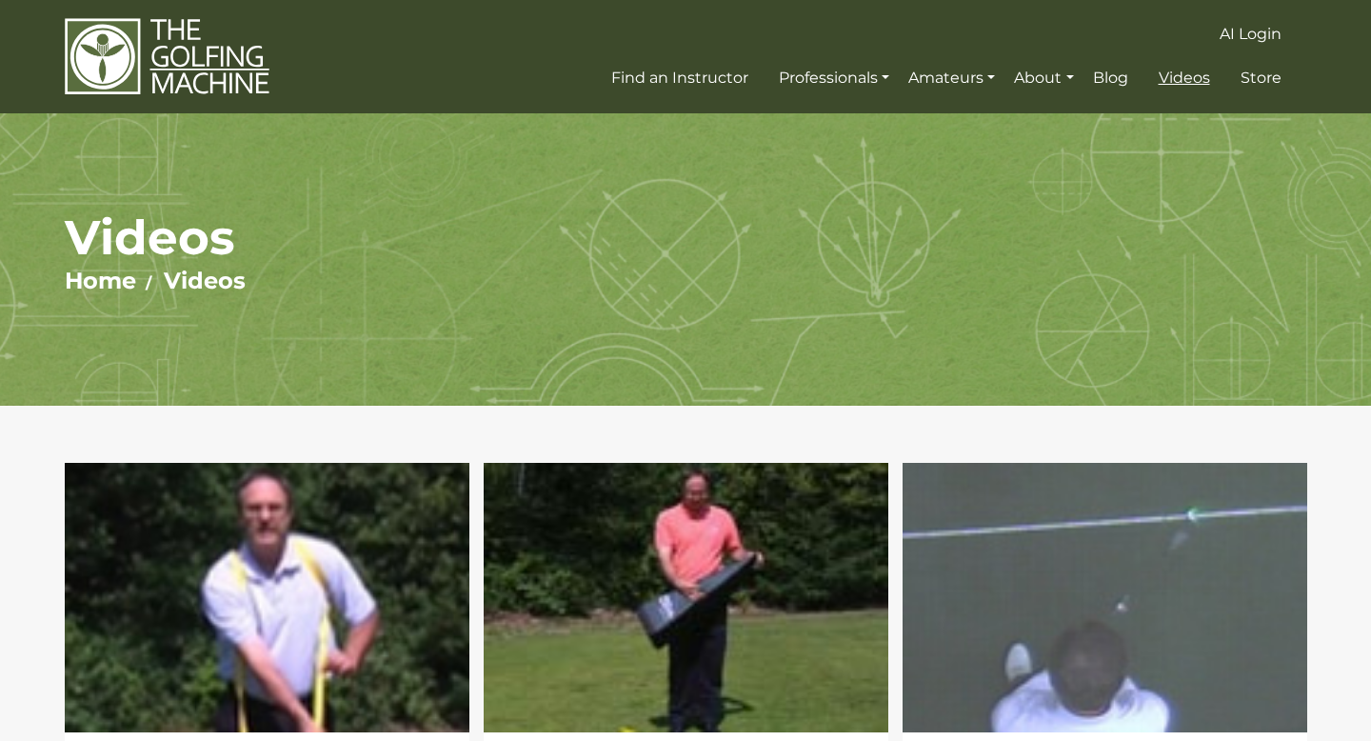
click at [1178, 88] on link "Videos" at bounding box center [1184, 78] width 61 height 34
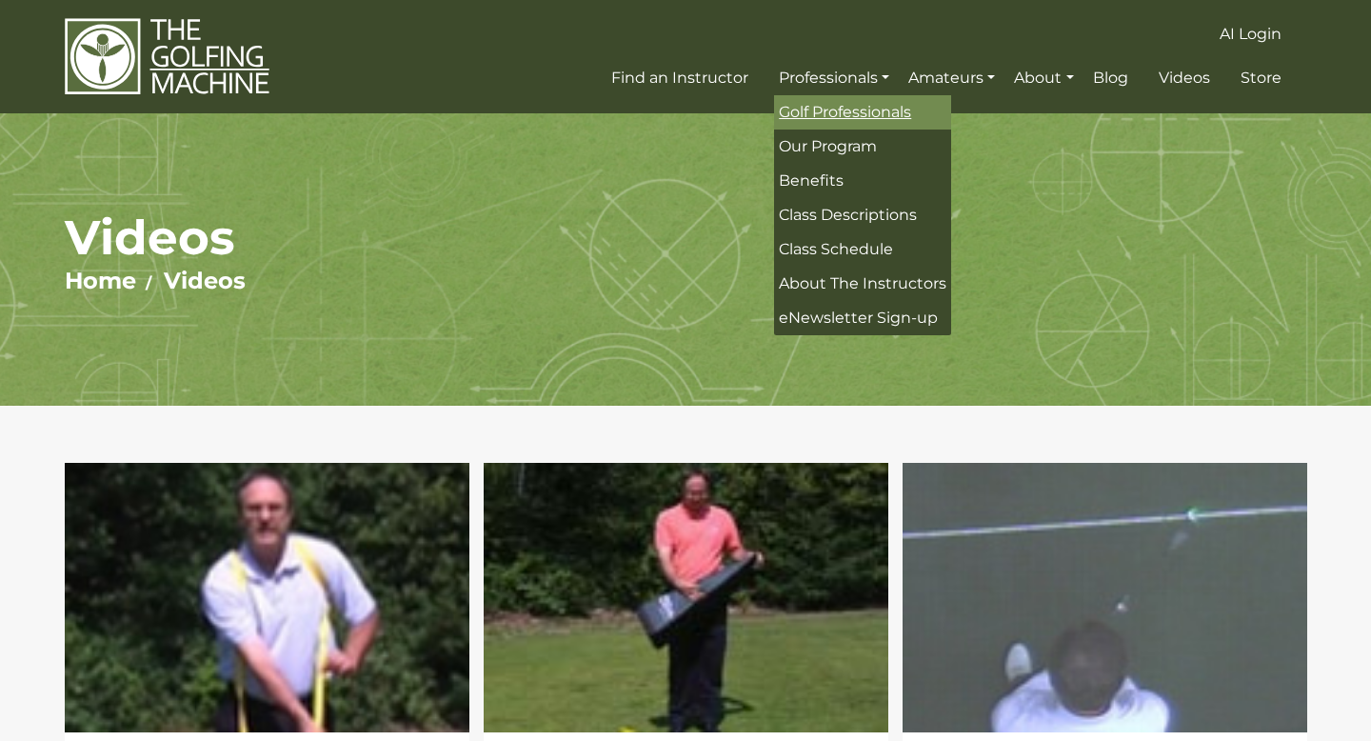
click at [826, 107] on span "Golf Professionals" at bounding box center [845, 112] width 132 height 18
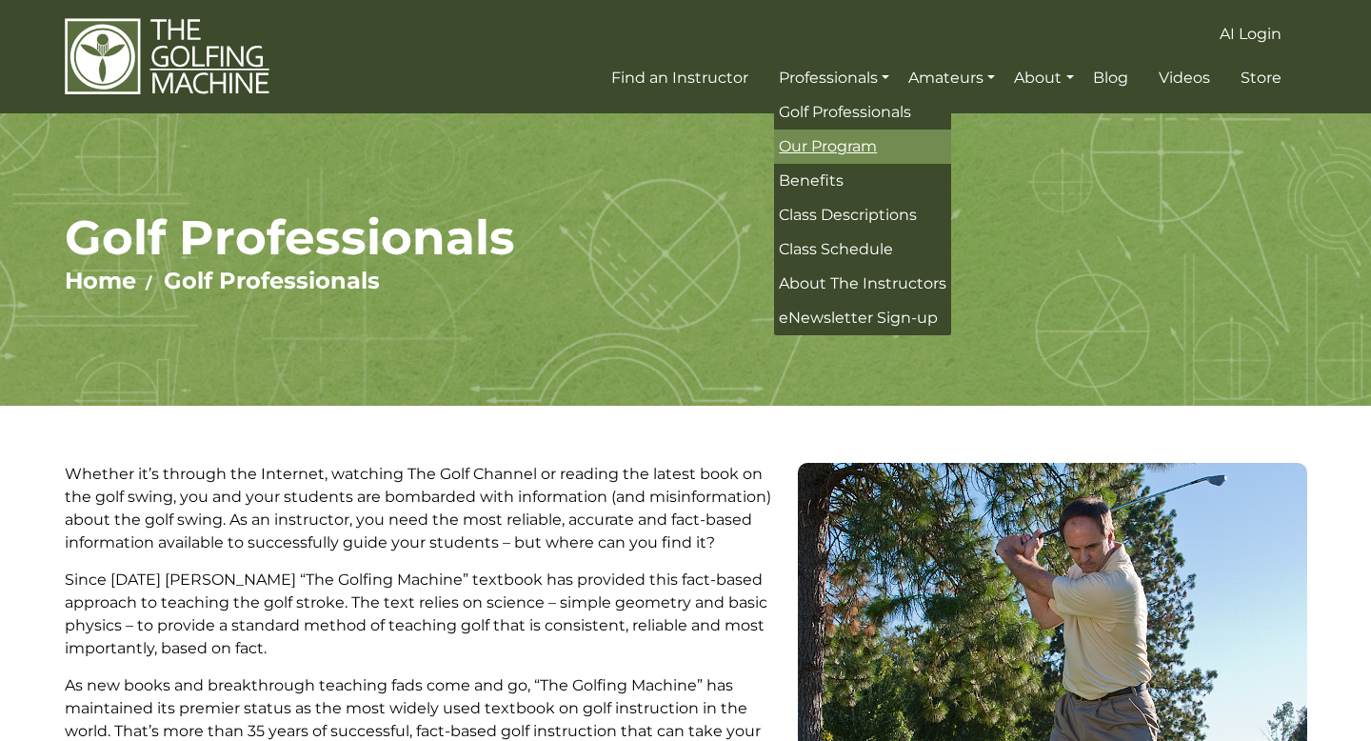
click at [822, 138] on span "Our Program" at bounding box center [828, 146] width 98 height 18
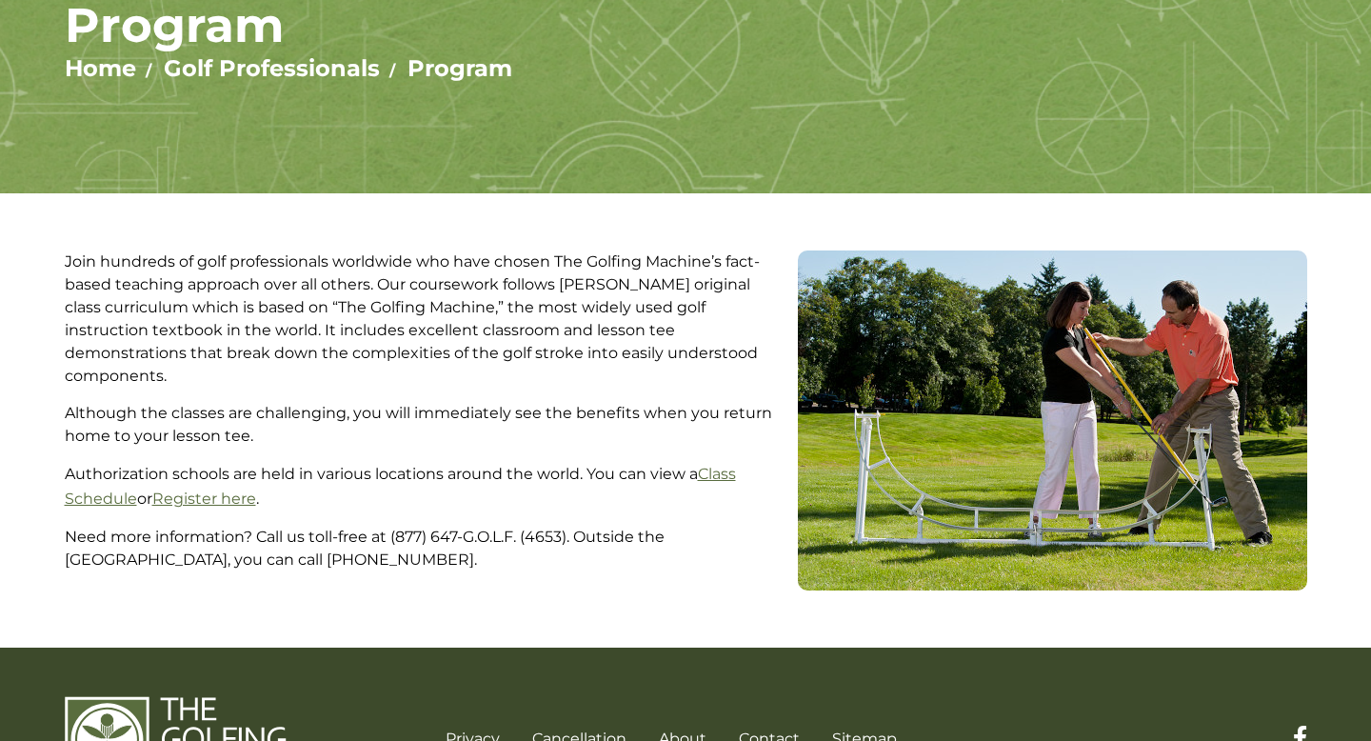
scroll to position [209, 0]
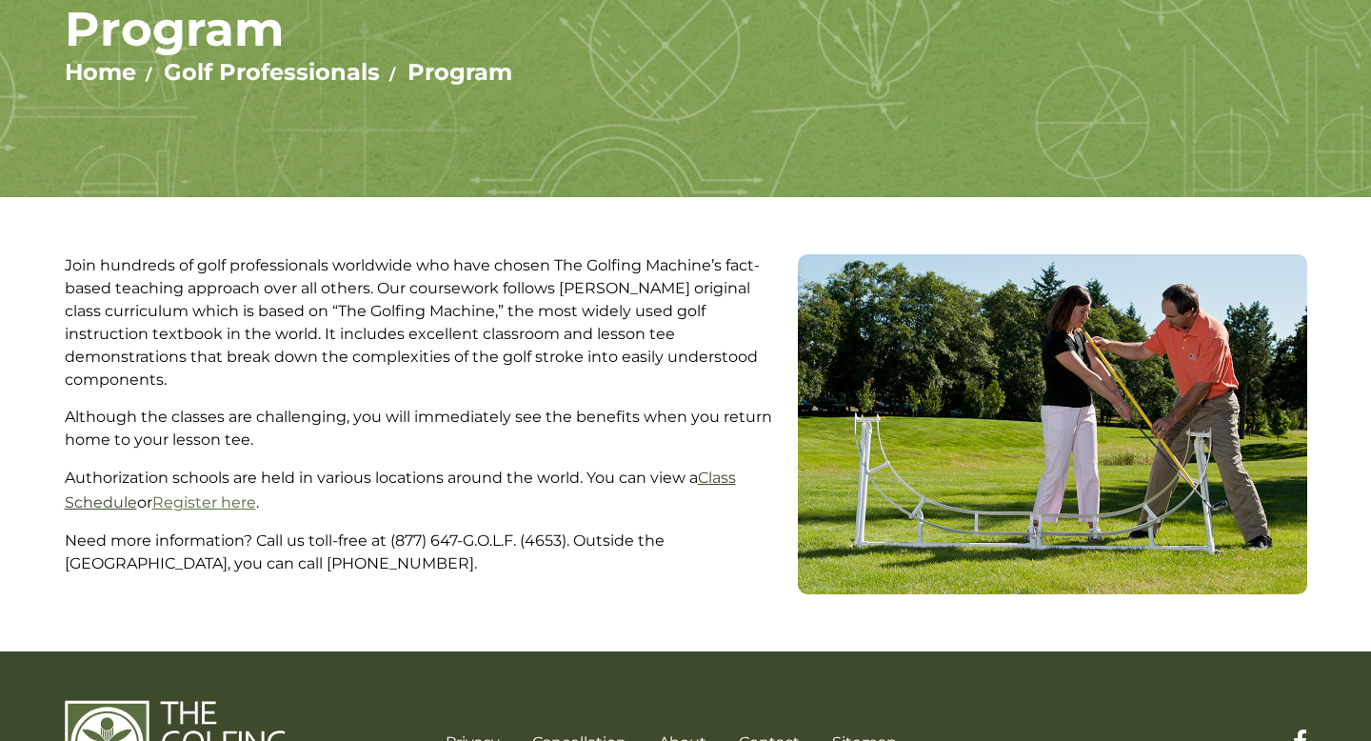
click at [116, 487] on link "Class Schedule" at bounding box center [400, 490] width 671 height 43
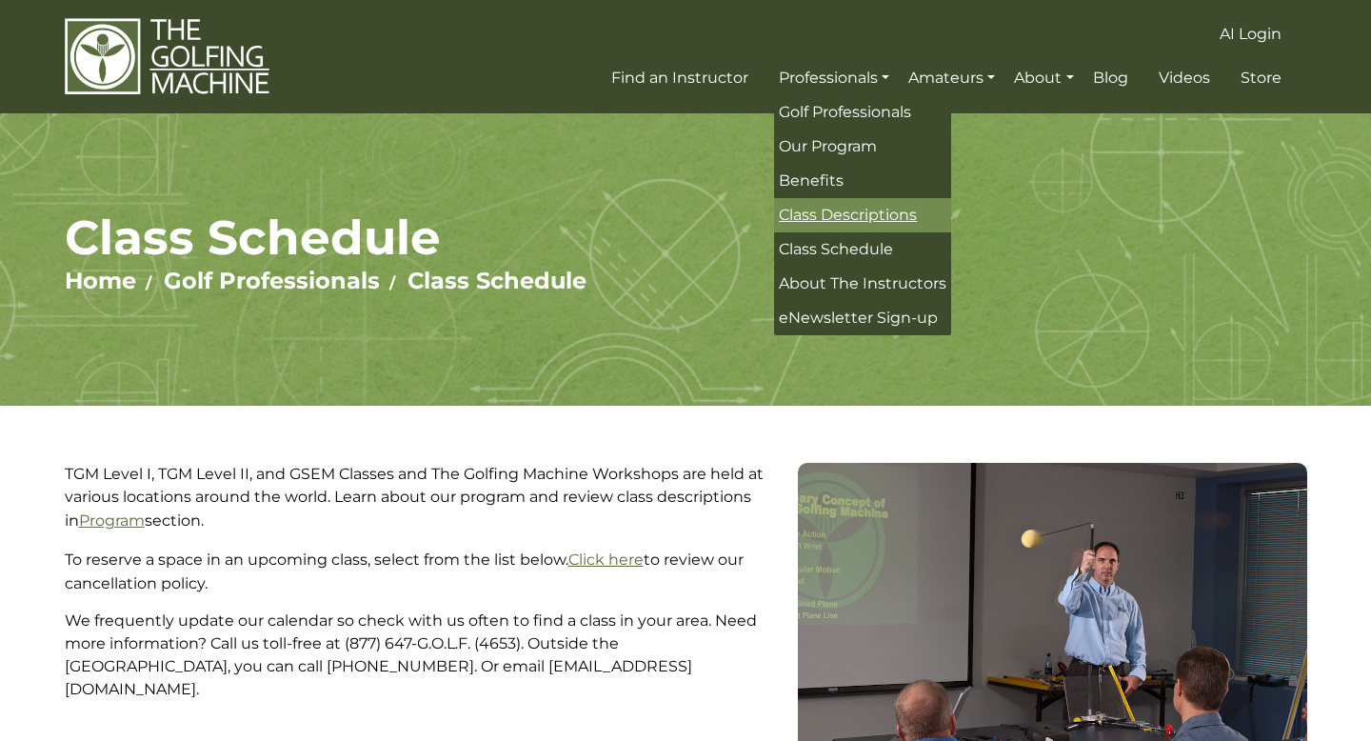
click at [824, 227] on link "Class Descriptions" at bounding box center [862, 215] width 177 height 34
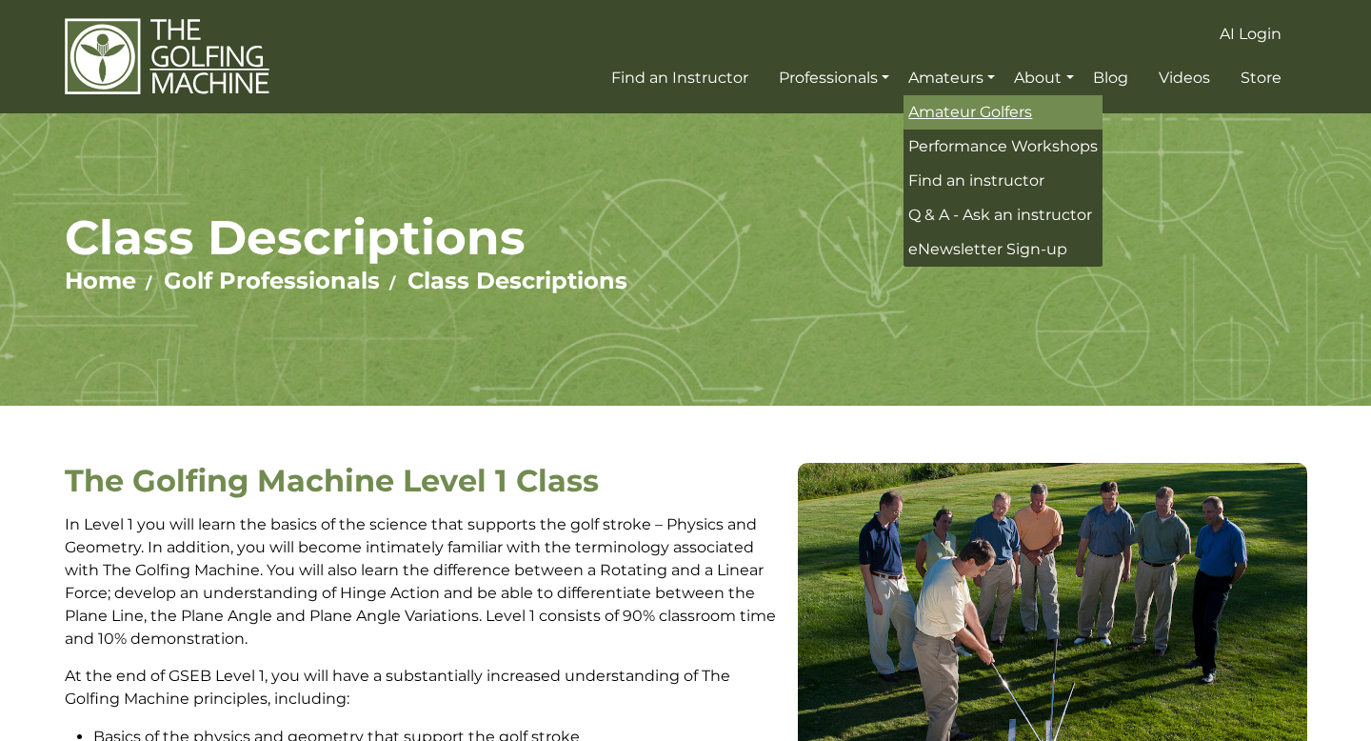
click at [953, 118] on span "Amateur Golfers" at bounding box center [970, 112] width 124 height 18
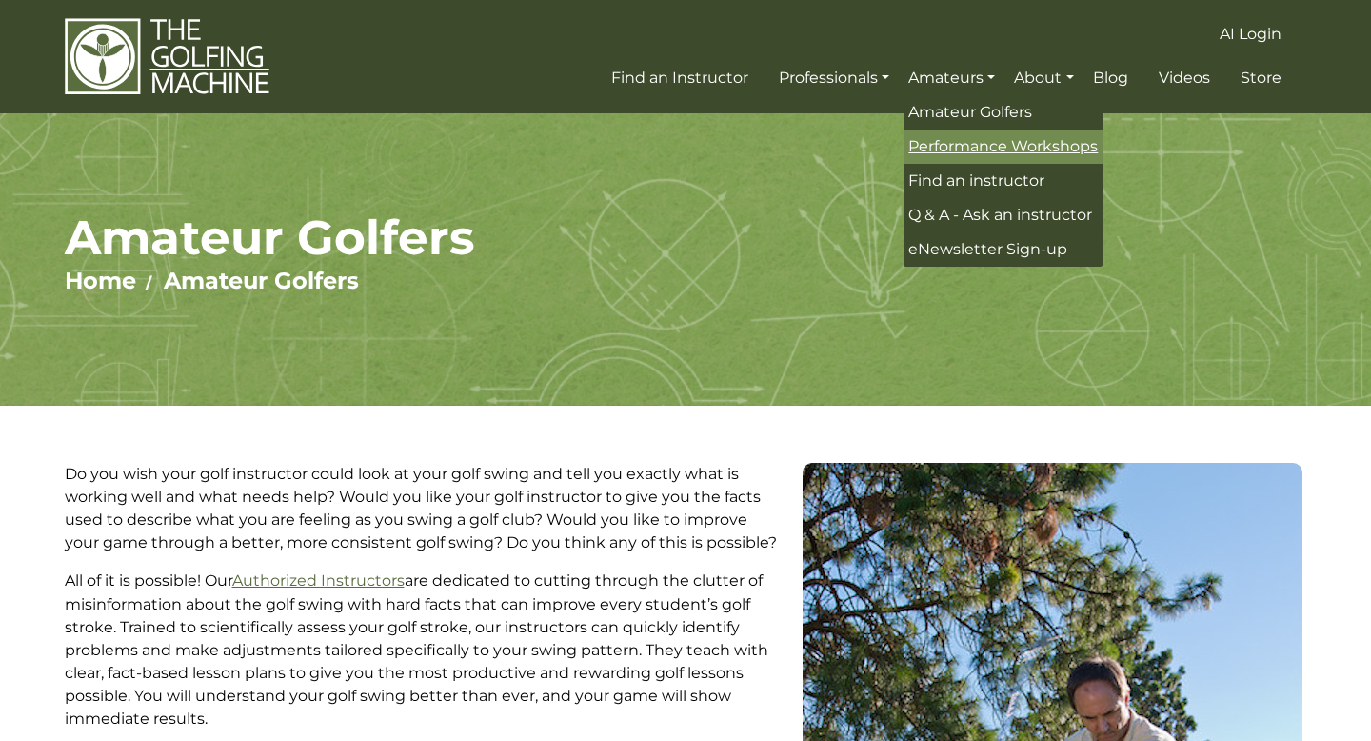
click at [963, 147] on span "Performance Workshops" at bounding box center [1003, 146] width 190 height 18
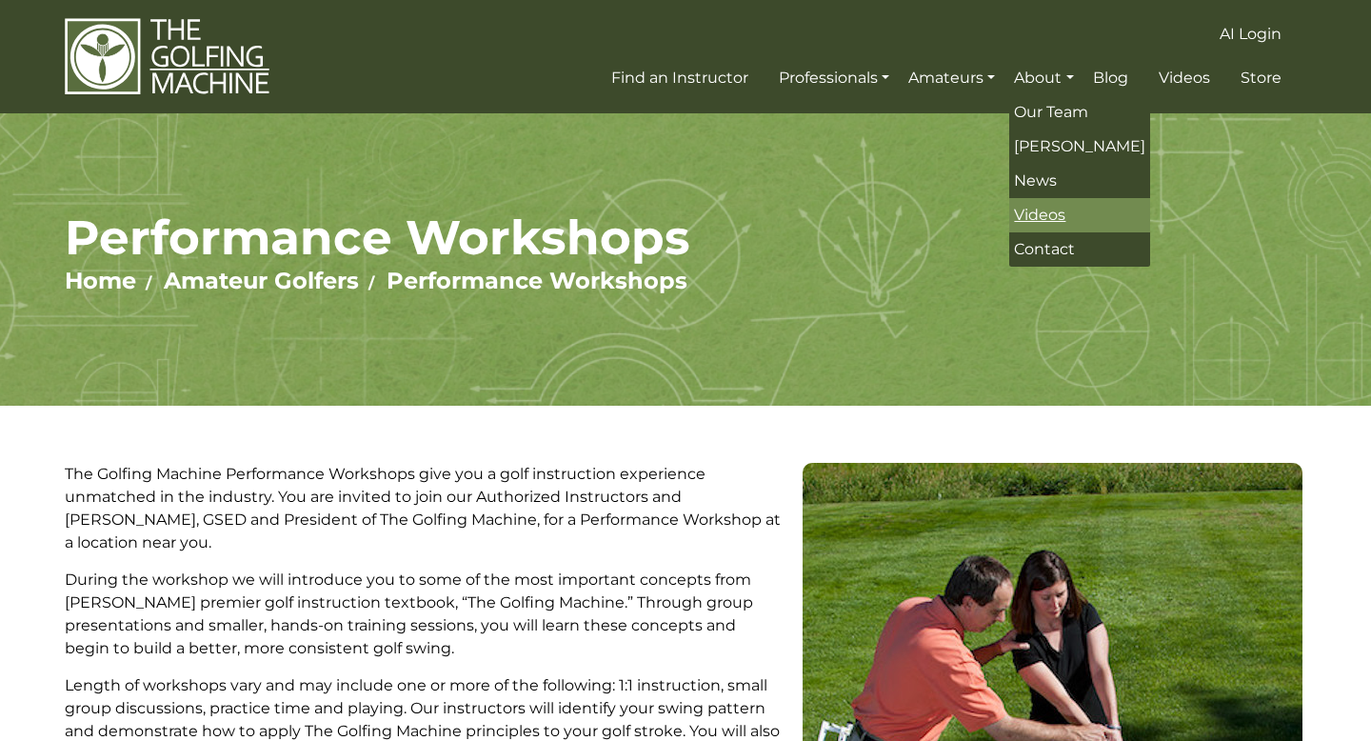
click at [1043, 209] on span "Videos" at bounding box center [1039, 215] width 51 height 18
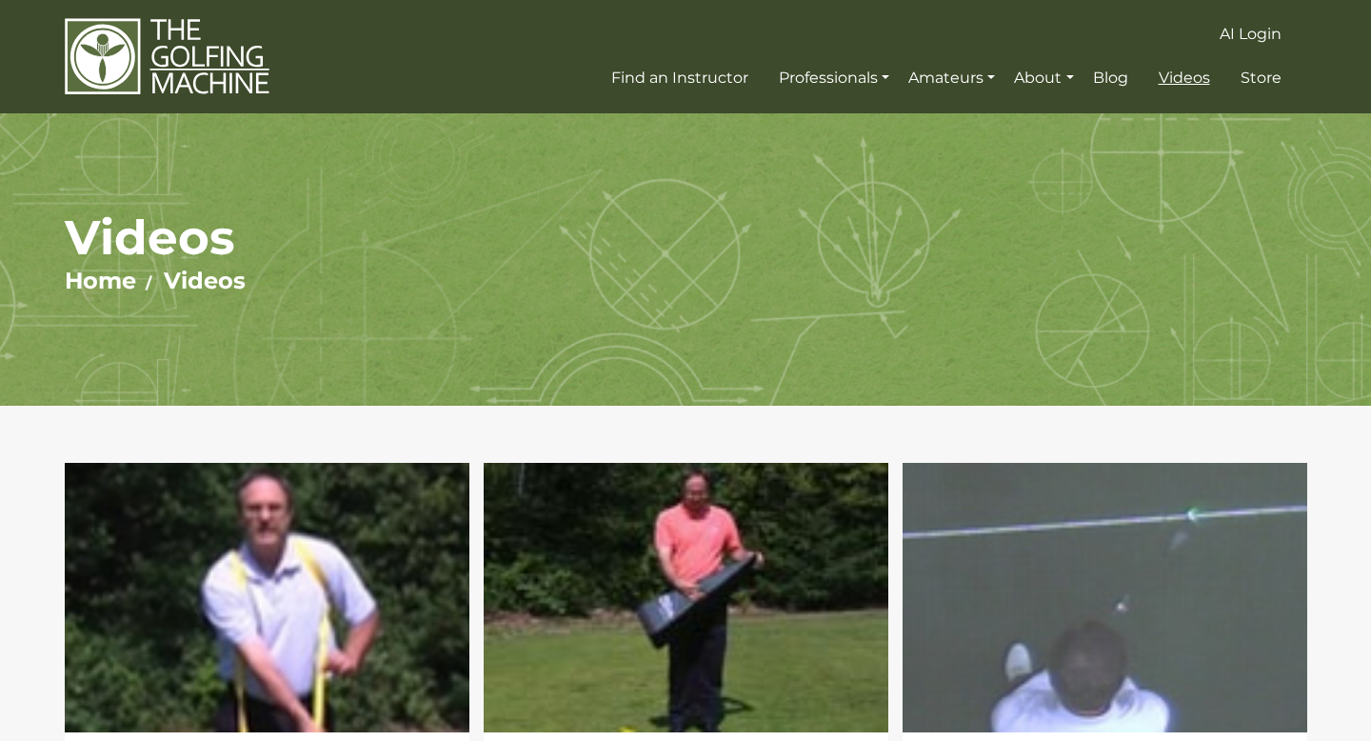
click at [1189, 78] on span "Videos" at bounding box center [1184, 78] width 51 height 18
click at [1185, 87] on span "Videos" at bounding box center [1184, 78] width 51 height 18
click at [1267, 78] on span "Store" at bounding box center [1261, 78] width 41 height 18
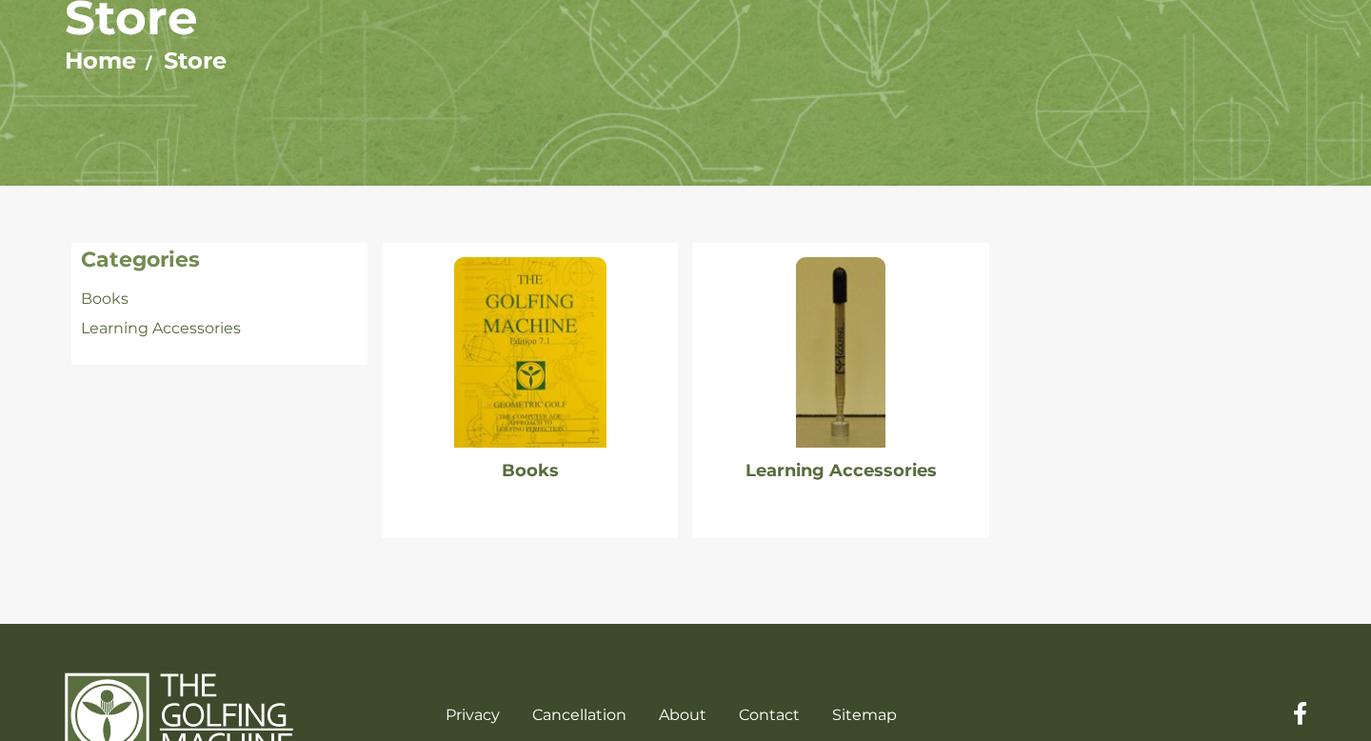
scroll to position [286, 0]
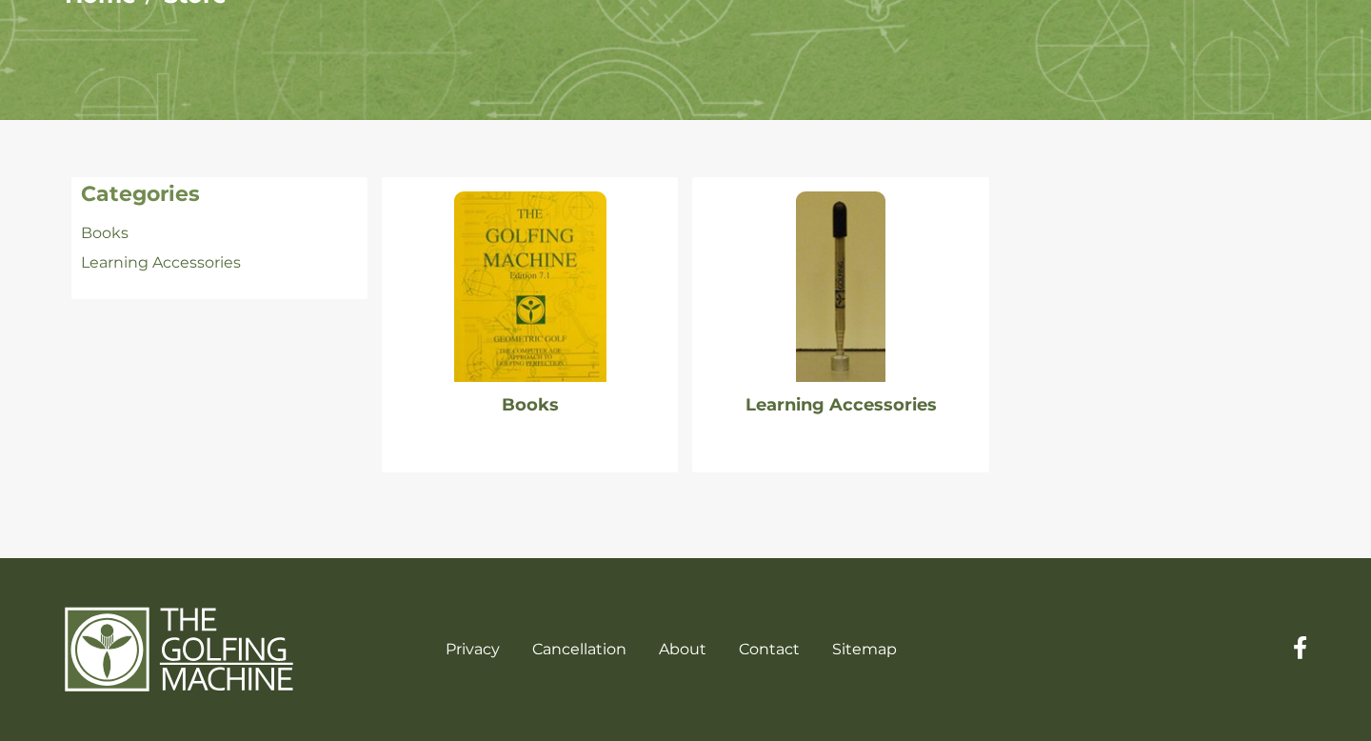
click at [834, 341] on img at bounding box center [841, 286] width 90 height 190
